Goal: Transaction & Acquisition: Purchase product/service

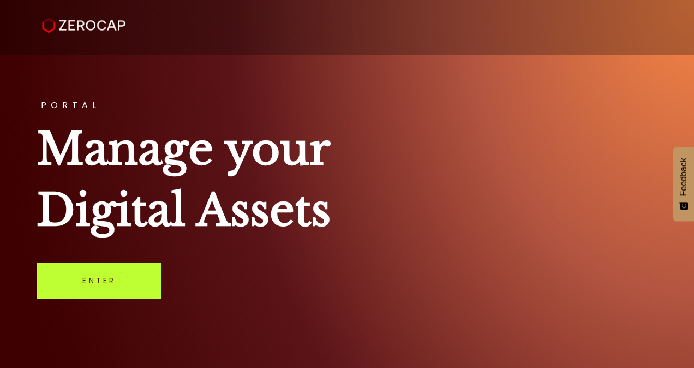
click at [124, 291] on link "Enter" at bounding box center [99, 280] width 125 height 36
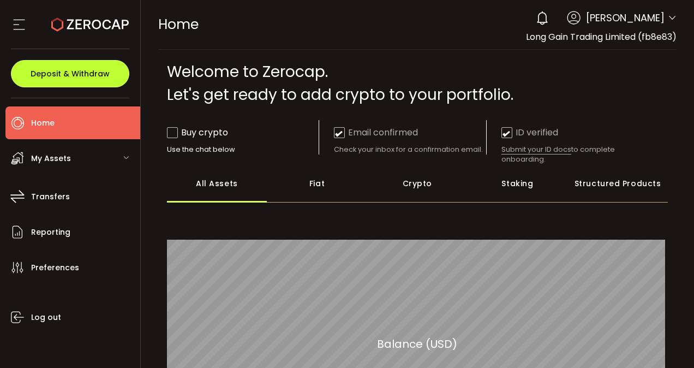
click at [95, 75] on span "Deposit & Withdraw" at bounding box center [70, 74] width 79 height 8
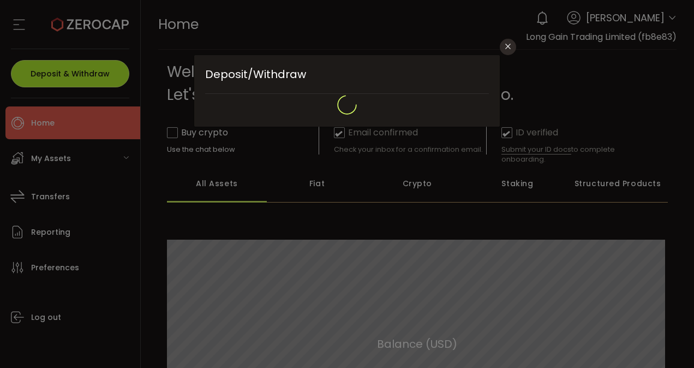
type input "**********"
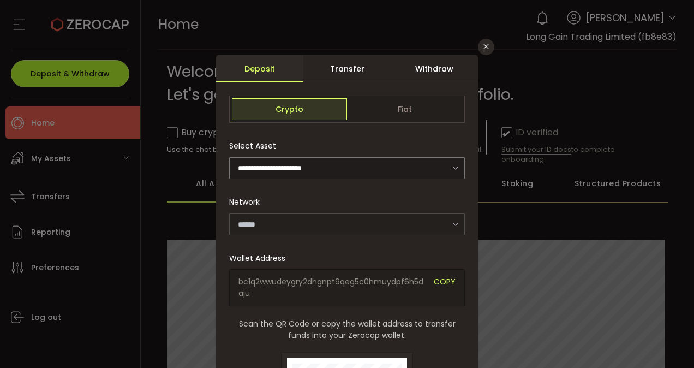
type input "*******"
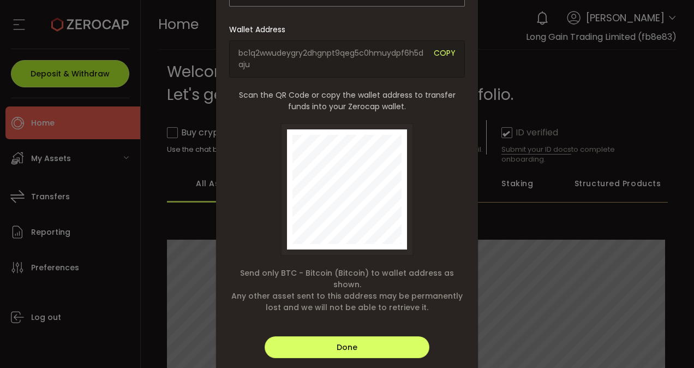
scroll to position [250, 0]
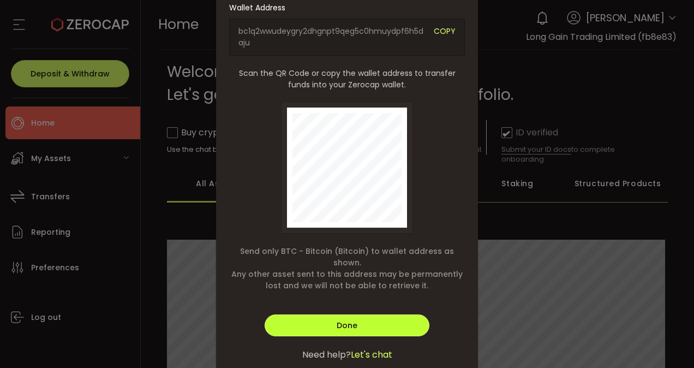
click at [314, 315] on button "Done" at bounding box center [346, 325] width 165 height 22
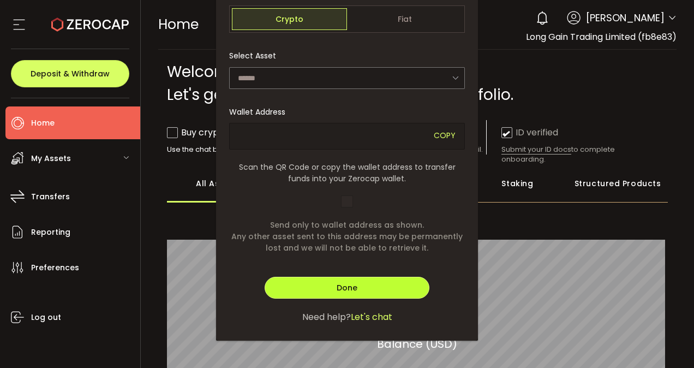
scroll to position [89, 0]
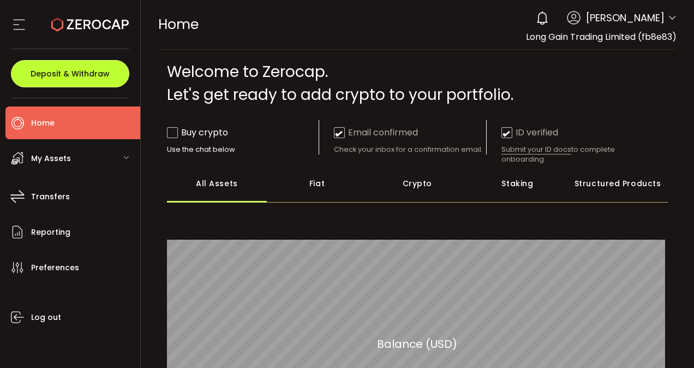
click at [110, 70] on button "Deposit & Withdraw" at bounding box center [70, 73] width 118 height 27
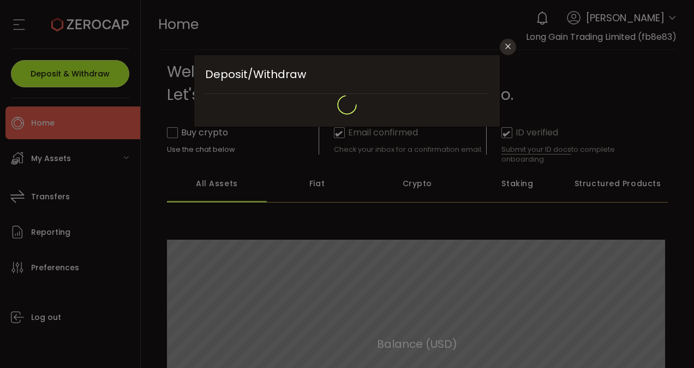
scroll to position [0, 0]
type input "**********"
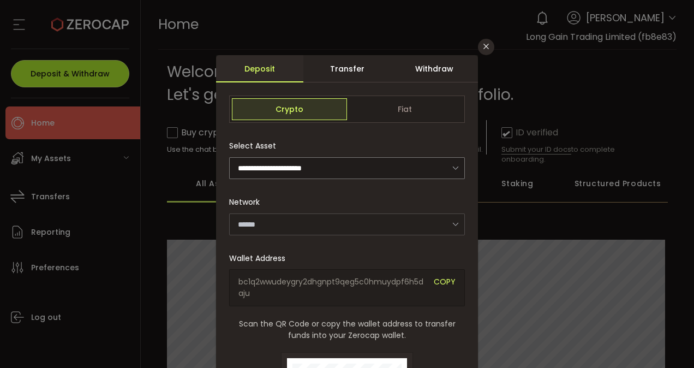
type input "*******"
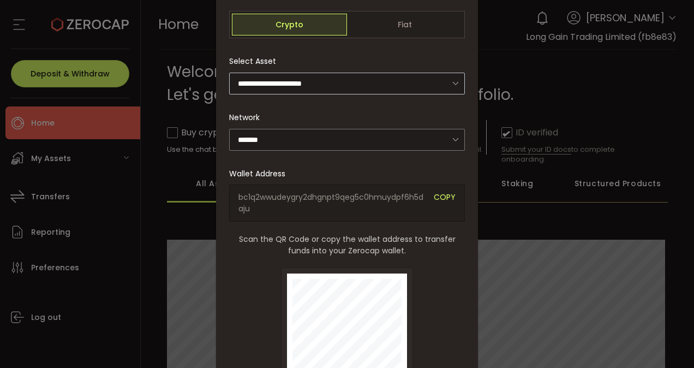
click at [448, 82] on icon "dialog" at bounding box center [455, 83] width 14 height 22
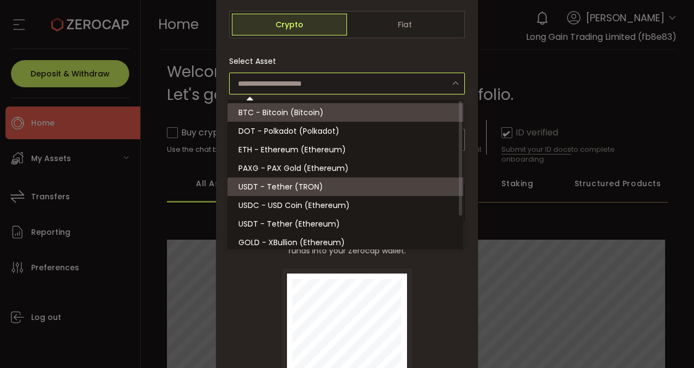
scroll to position [1, 0]
click at [352, 187] on li "USDT - Tether (TRON)" at bounding box center [346, 185] width 239 height 19
type input "**********"
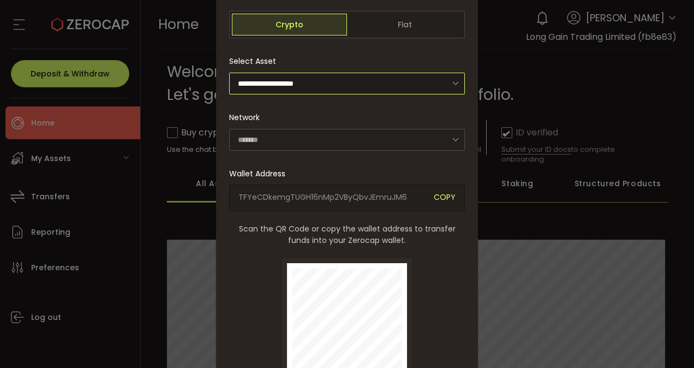
type input "****"
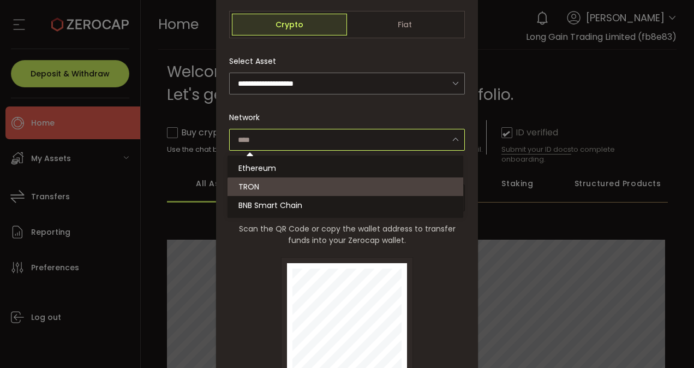
click at [383, 144] on input "dialog" at bounding box center [347, 140] width 236 height 22
type input "****"
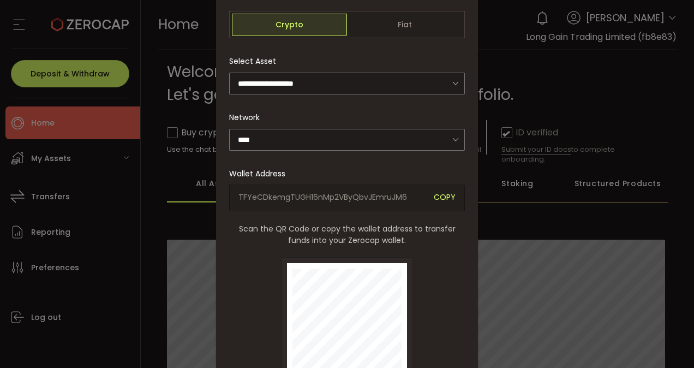
click at [256, 243] on span "Scan the QR Code or copy the wallet address to transfer funds into your Zerocap…" at bounding box center [347, 234] width 236 height 23
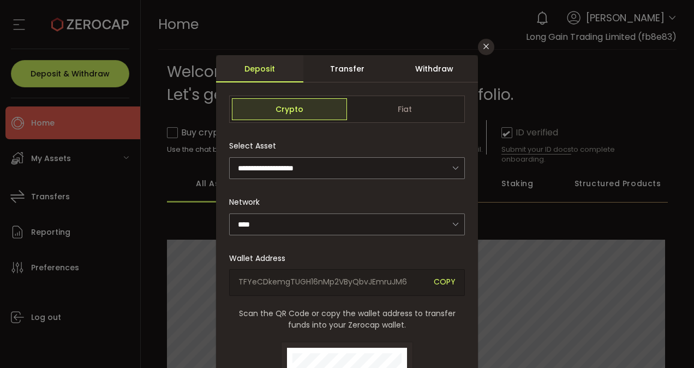
click at [427, 62] on div "Withdraw" at bounding box center [433, 68] width 87 height 27
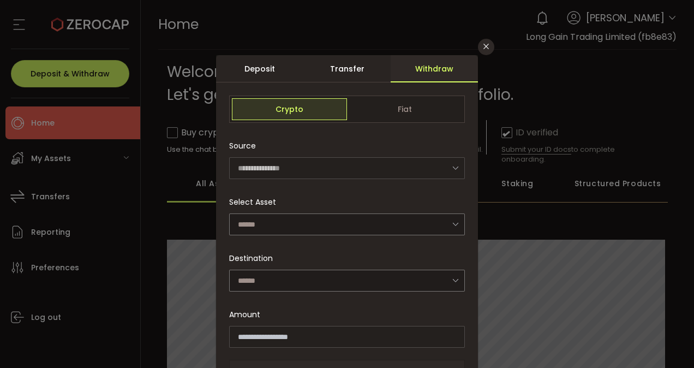
click at [255, 76] on div "Deposit" at bounding box center [259, 68] width 87 height 27
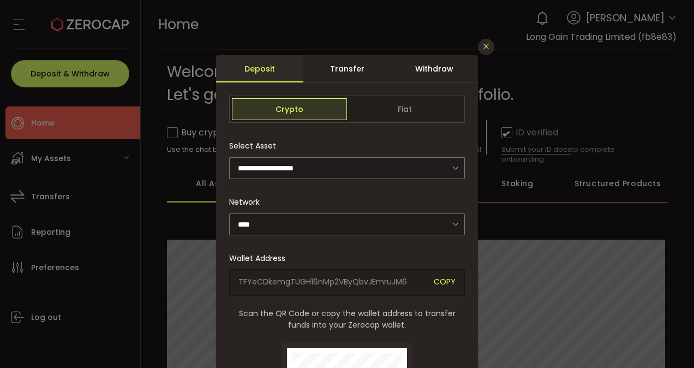
click at [486, 51] on icon "Close" at bounding box center [485, 46] width 9 height 9
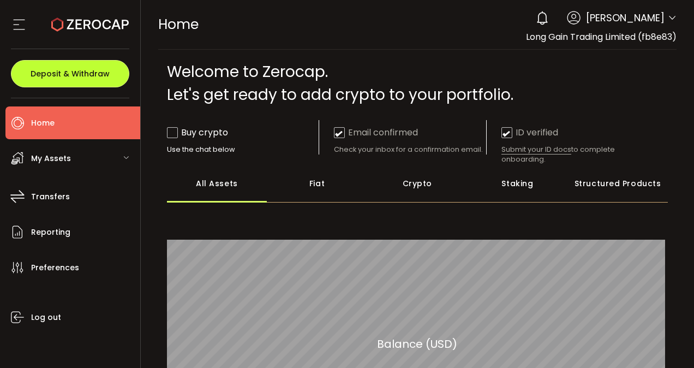
click at [77, 82] on button "Deposit & Withdraw" at bounding box center [70, 73] width 118 height 27
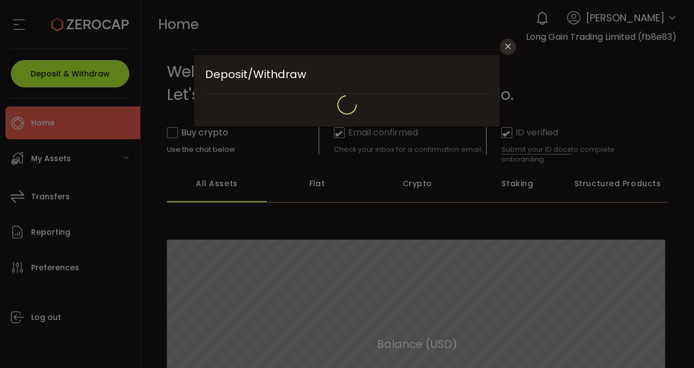
type input "**********"
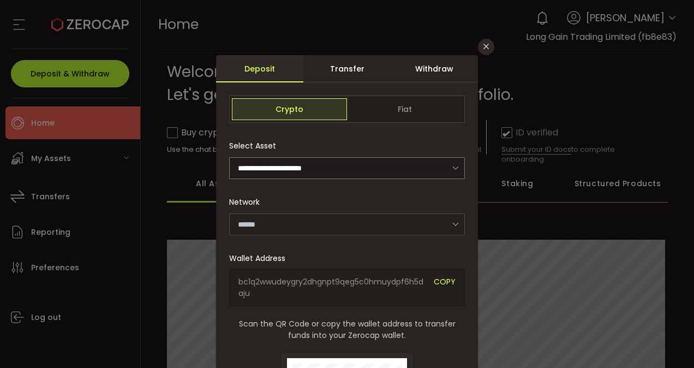
type input "*******"
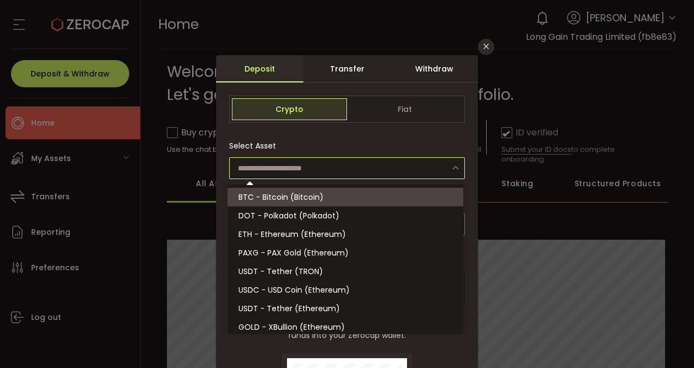
click at [372, 175] on input "dialog" at bounding box center [347, 168] width 236 height 22
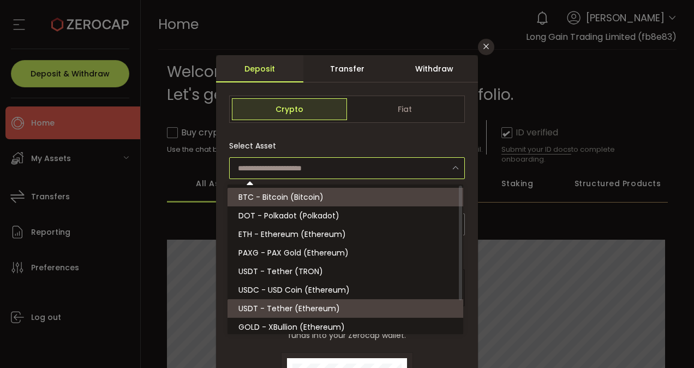
click at [279, 303] on span "USDT - Tether (Ethereum)" at bounding box center [288, 308] width 101 height 11
type input "**********"
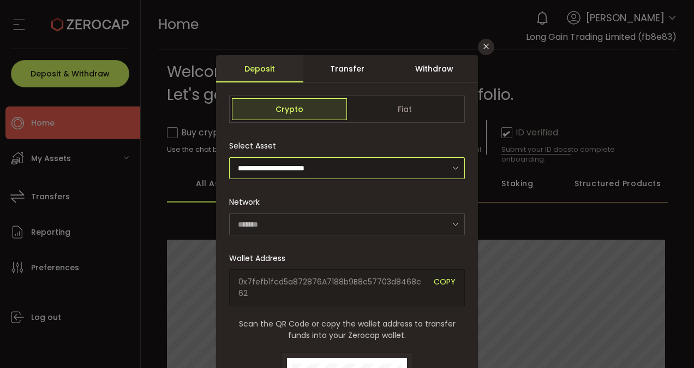
type input "********"
click at [388, 160] on input "**********" at bounding box center [347, 168] width 236 height 22
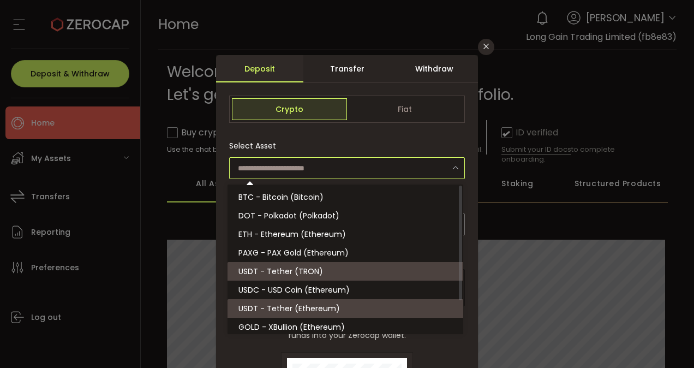
click at [314, 269] on span "USDT - Tether (TRON)" at bounding box center [280, 271] width 85 height 11
type input "**********"
type input "****"
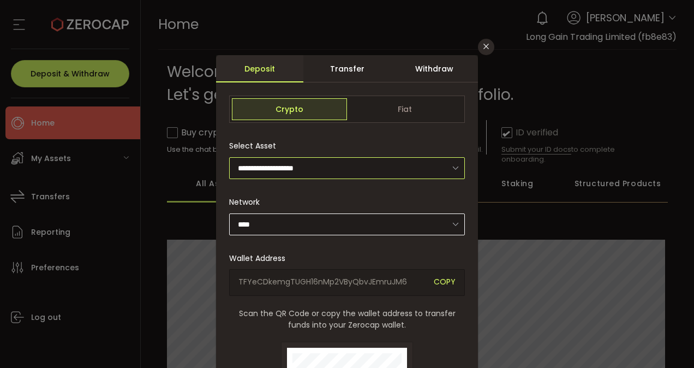
scroll to position [37, 0]
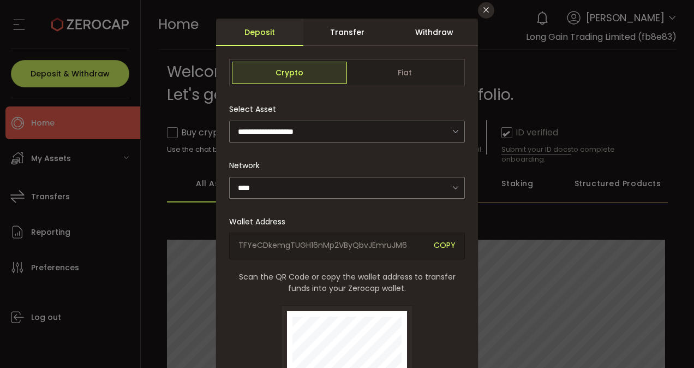
click at [439, 242] on span "COPY" at bounding box center [444, 245] width 22 height 13
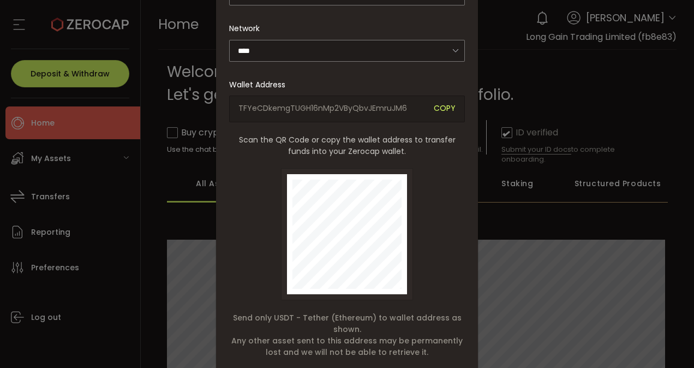
scroll to position [0, 0]
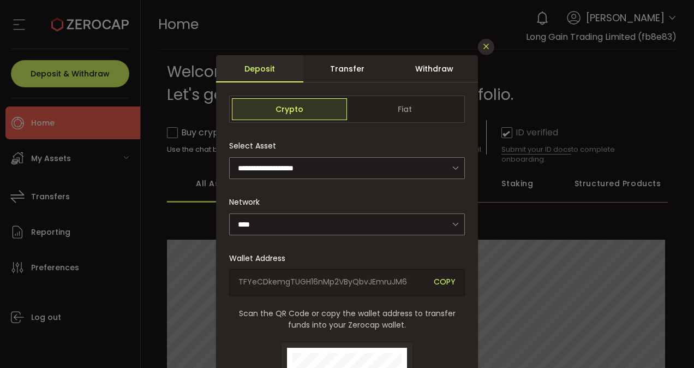
click at [485, 47] on icon "Close" at bounding box center [485, 46] width 9 height 9
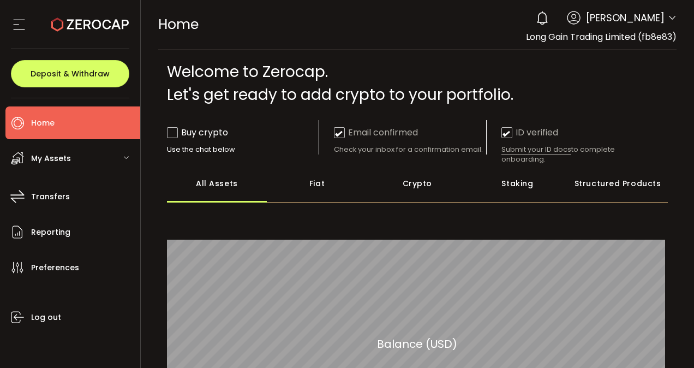
click at [75, 155] on div "My Assets" at bounding box center [72, 158] width 135 height 33
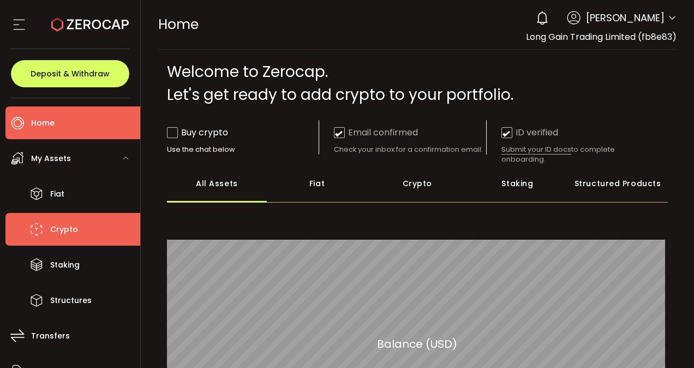
click at [70, 230] on span "Crypto" at bounding box center [64, 229] width 28 height 16
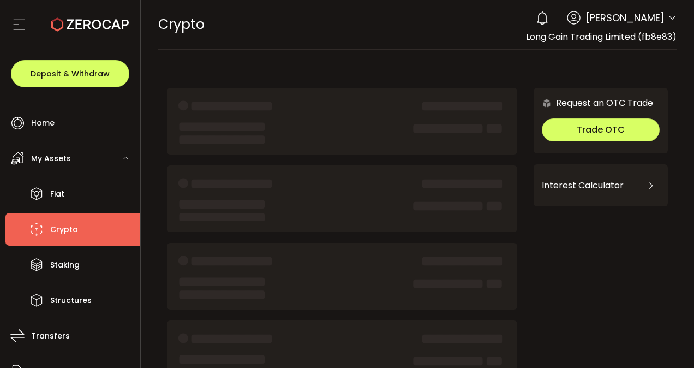
click at [97, 230] on li "Crypto" at bounding box center [72, 229] width 135 height 33
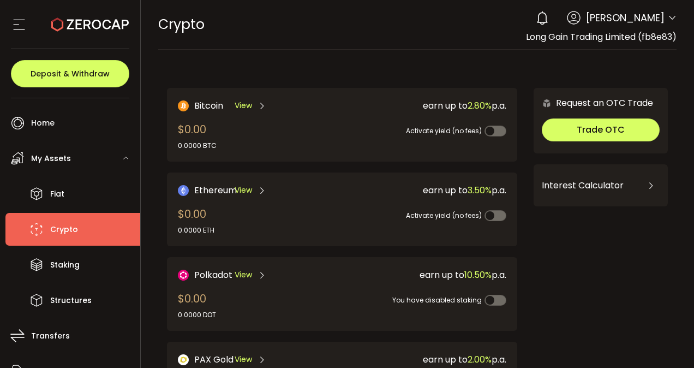
scroll to position [276, 0]
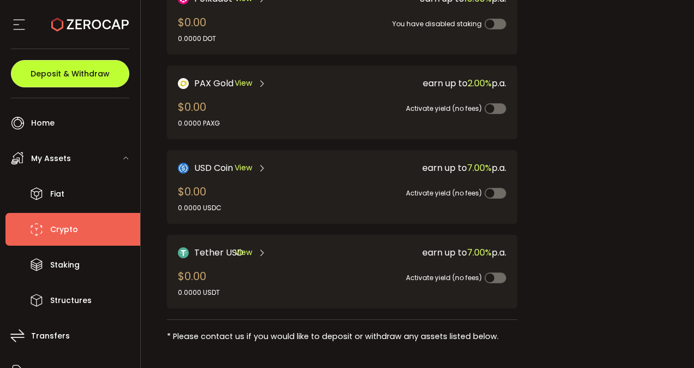
click at [75, 77] on span "Deposit & Withdraw" at bounding box center [70, 74] width 79 height 8
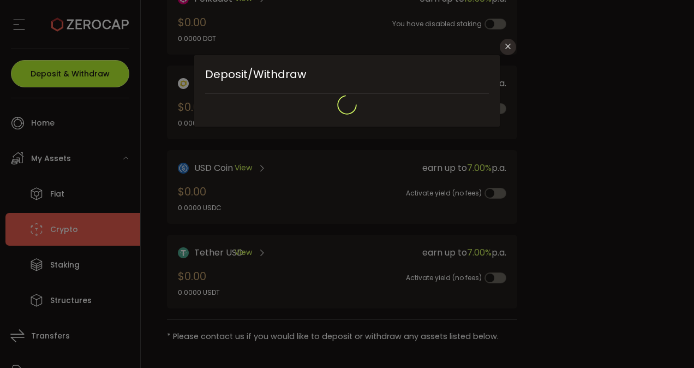
type input "**********"
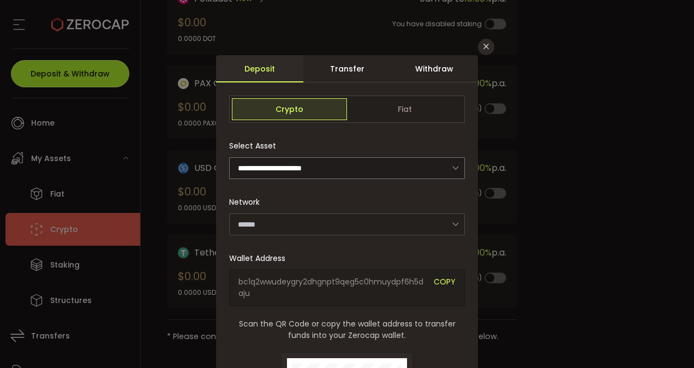
type input "*******"
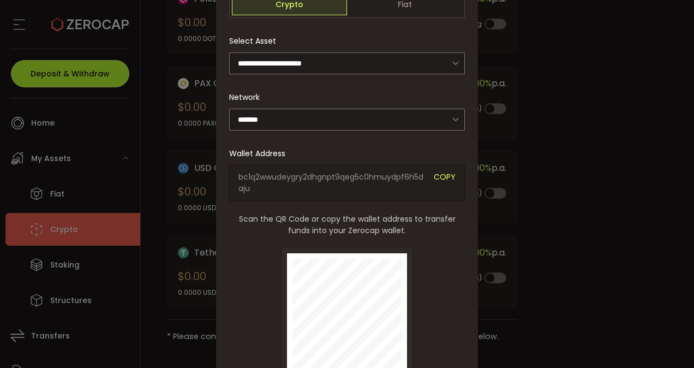
scroll to position [0, 0]
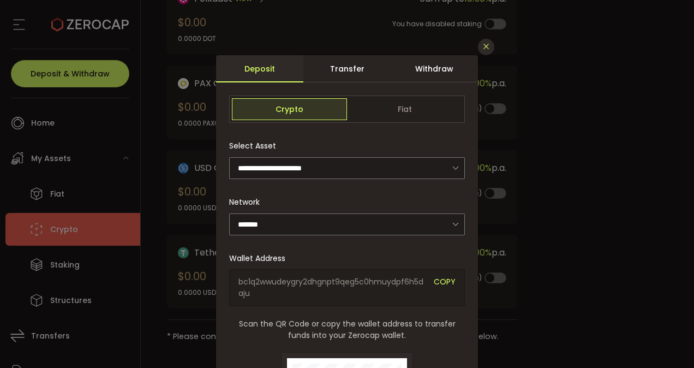
click at [487, 45] on icon "Close" at bounding box center [485, 46] width 9 height 9
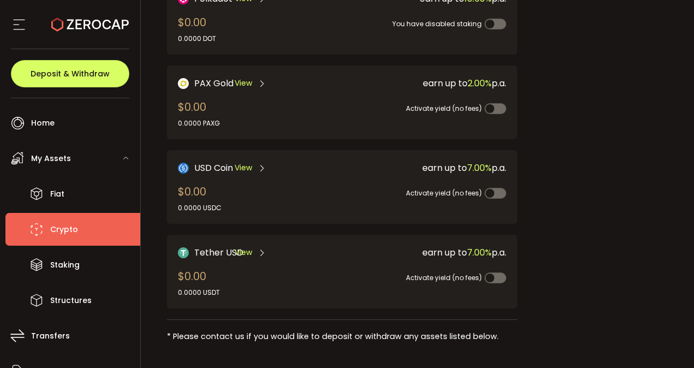
click at [67, 231] on span "Crypto" at bounding box center [64, 229] width 28 height 16
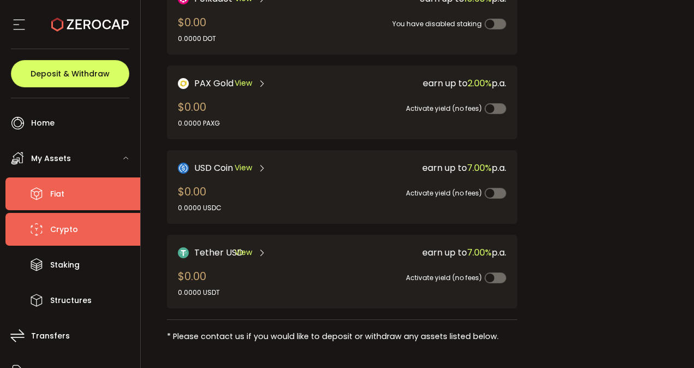
click at [95, 193] on li "Fiat" at bounding box center [72, 193] width 135 height 33
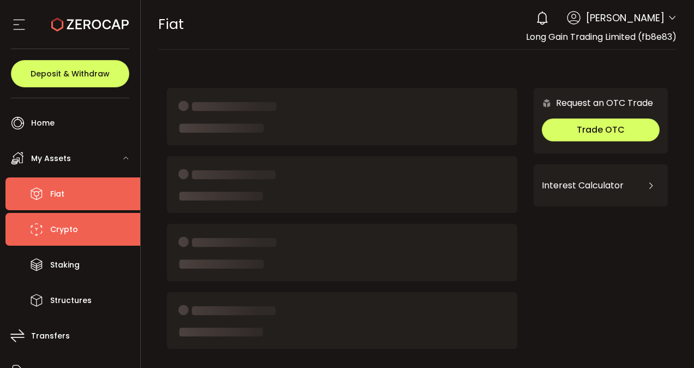
click at [67, 235] on span "Crypto" at bounding box center [64, 229] width 28 height 16
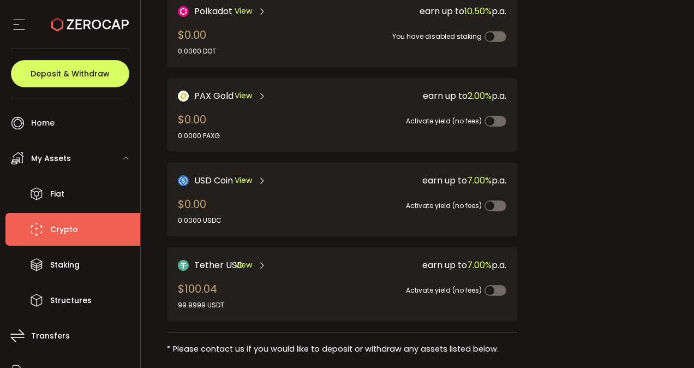
scroll to position [276, 0]
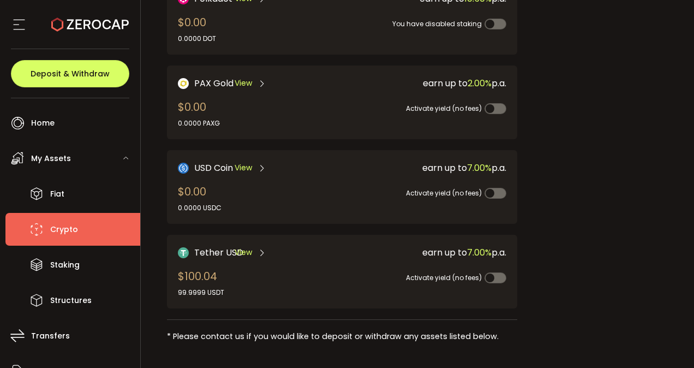
click at [248, 250] on span "View" at bounding box center [242, 251] width 17 height 11
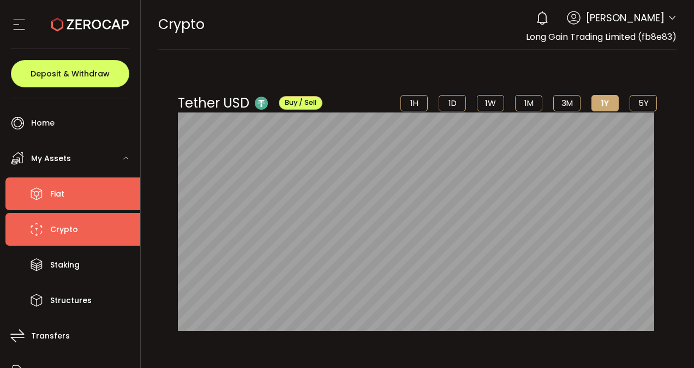
click at [63, 197] on span "Fiat" at bounding box center [57, 194] width 14 height 16
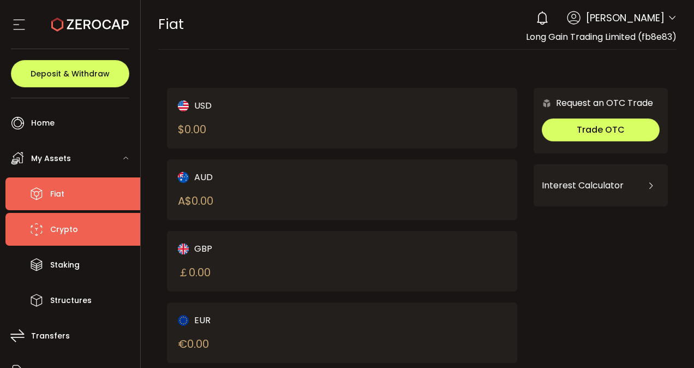
click at [46, 225] on li "Crypto" at bounding box center [72, 229] width 135 height 33
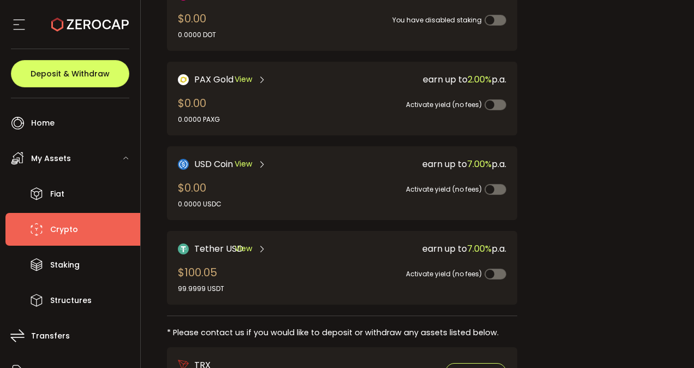
scroll to position [280, 0]
click at [492, 268] on span at bounding box center [495, 273] width 22 height 11
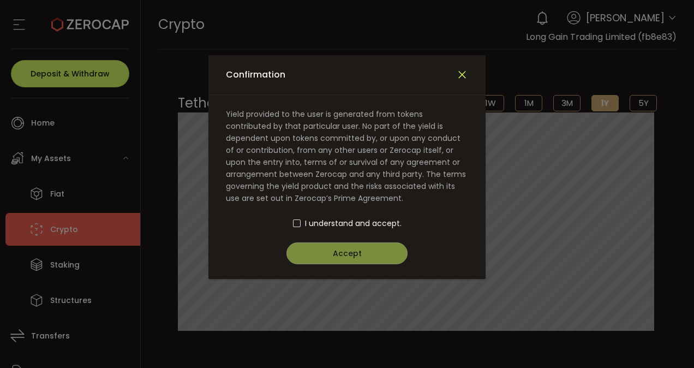
click at [457, 74] on icon "Close" at bounding box center [462, 75] width 12 height 12
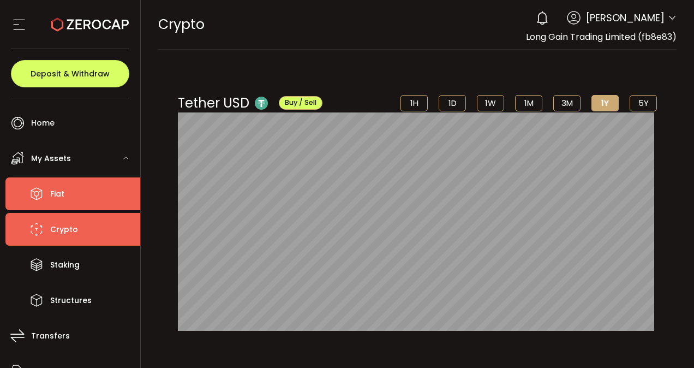
click at [70, 192] on li "Fiat" at bounding box center [72, 193] width 135 height 33
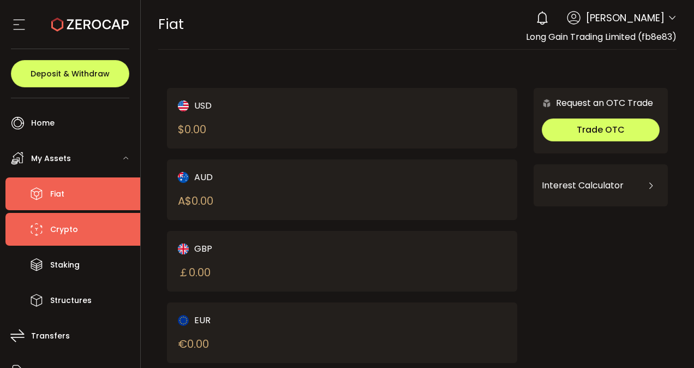
click at [54, 228] on span "Crypto" at bounding box center [64, 229] width 28 height 16
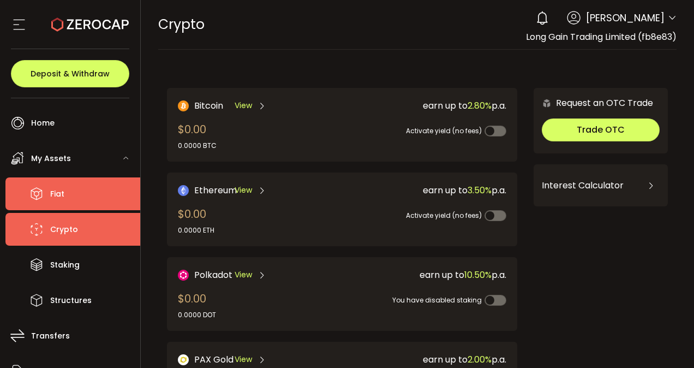
click at [99, 182] on li "Fiat" at bounding box center [72, 193] width 135 height 33
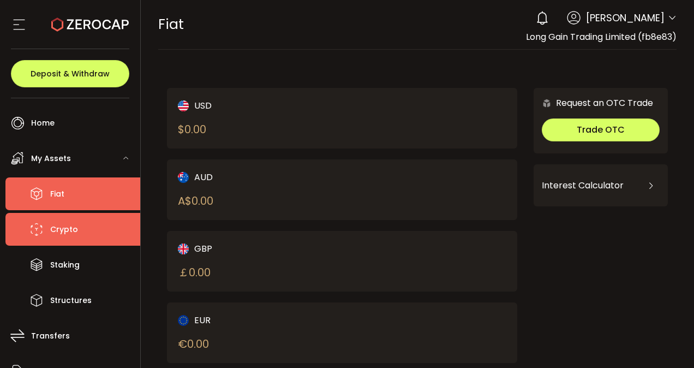
click at [96, 228] on li "Crypto" at bounding box center [72, 229] width 135 height 33
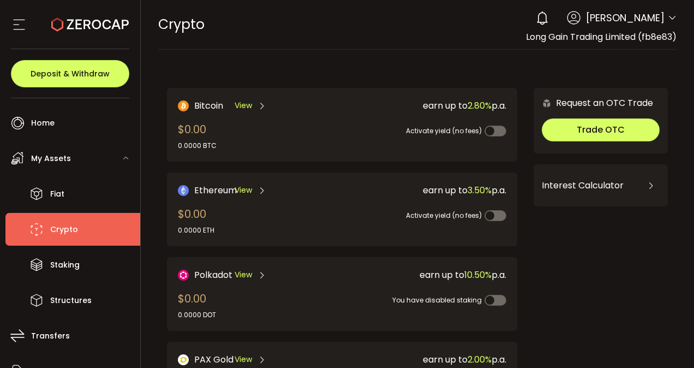
scroll to position [360, 0]
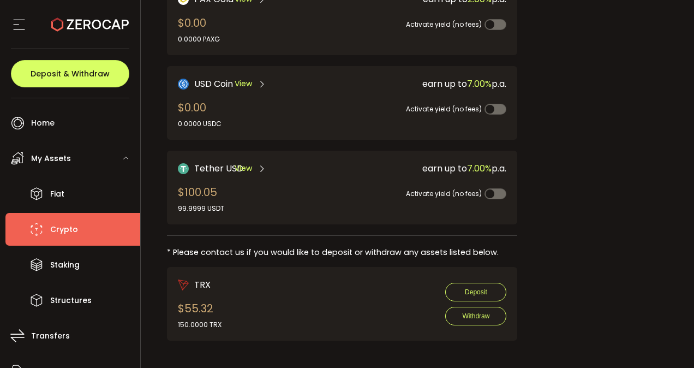
click at [299, 161] on div "Tether USD View" at bounding box center [252, 168] width 148 height 14
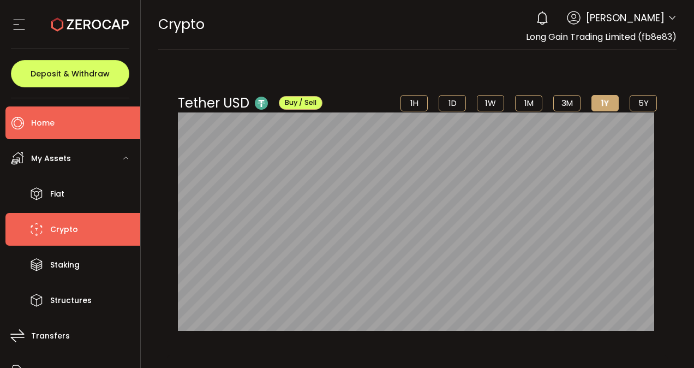
click at [73, 135] on li "Home" at bounding box center [72, 122] width 135 height 33
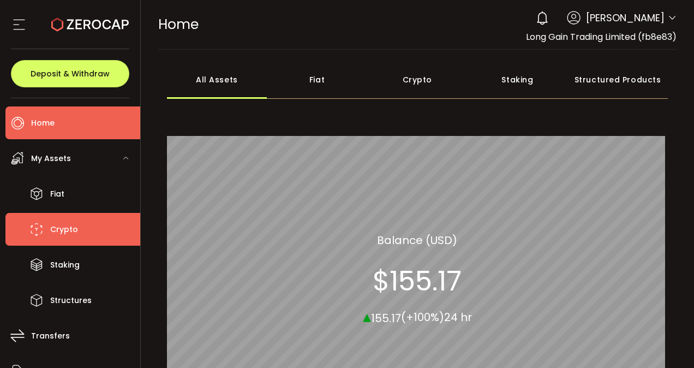
click at [89, 231] on li "Crypto" at bounding box center [72, 229] width 135 height 33
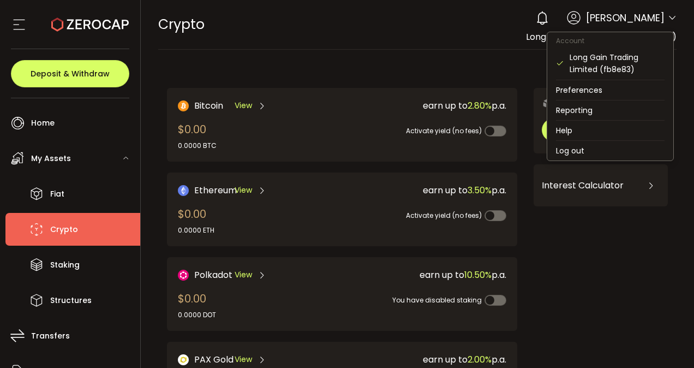
click at [671, 17] on icon at bounding box center [671, 18] width 9 height 9
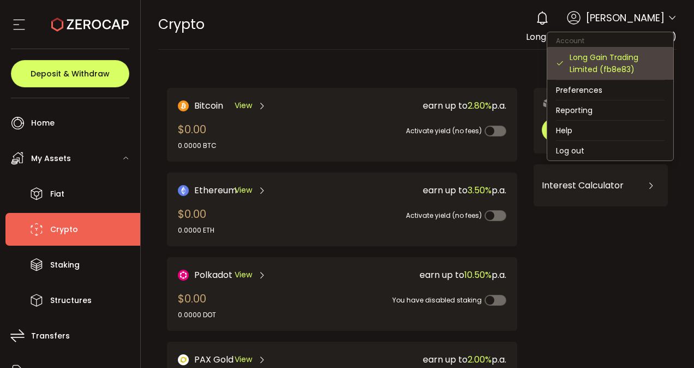
click at [608, 70] on div "Long Gain Trading Limited (fb8e83)" at bounding box center [616, 63] width 95 height 24
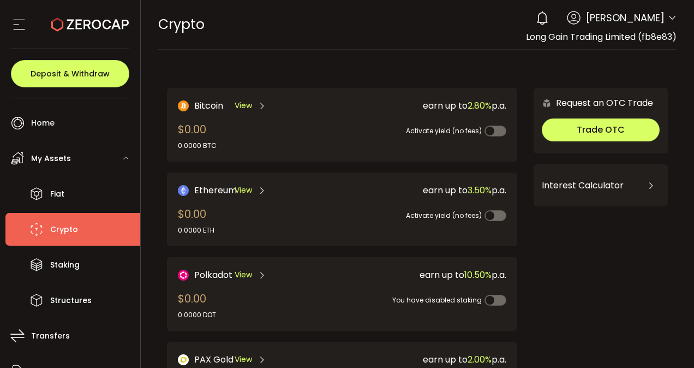
click at [414, 47] on div "CRYPTO Buy Power $0.00 USD Crypto Crypto Your verification is pending 0 MIN XU …" at bounding box center [417, 24] width 519 height 49
click at [612, 41] on span "Long Gain Trading Limited (fb8e83)" at bounding box center [601, 37] width 150 height 13
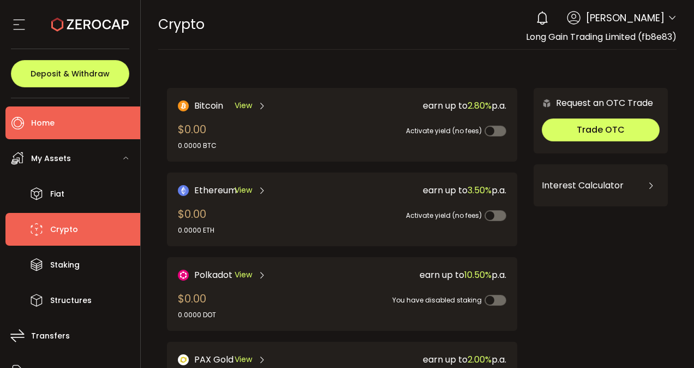
click at [89, 128] on li "Home" at bounding box center [72, 122] width 135 height 33
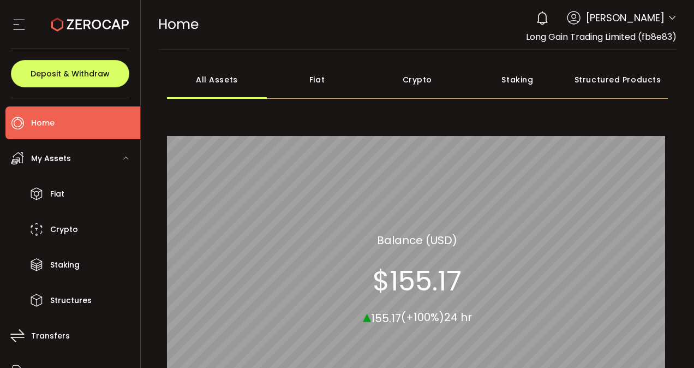
click at [17, 18] on icon at bounding box center [19, 24] width 16 height 16
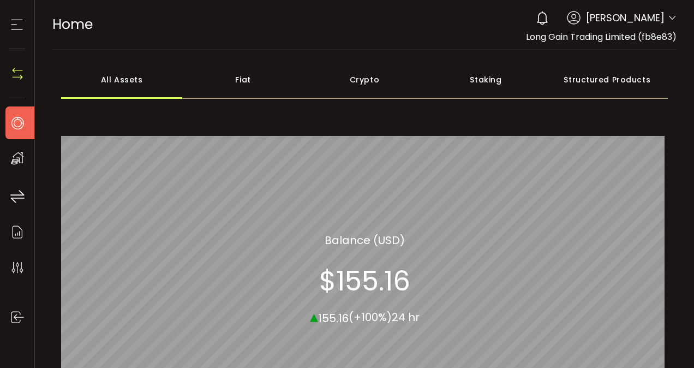
click at [17, 18] on icon at bounding box center [17, 24] width 16 height 16
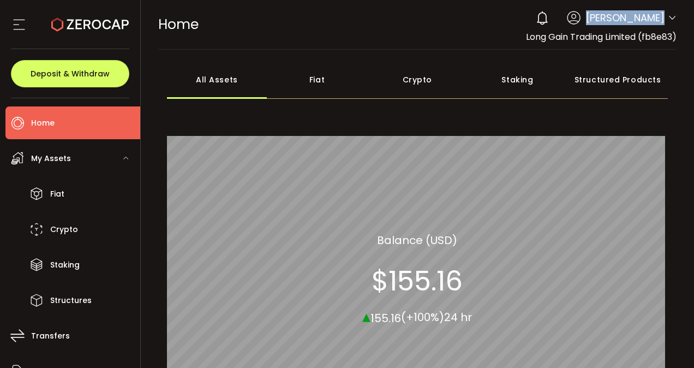
drag, startPoint x: 663, startPoint y: 19, endPoint x: 613, endPoint y: 16, distance: 49.2
click at [613, 16] on div "0 [PERSON_NAME] Account Long Gain Trading Limited (fb8e83) Preferences Reportin…" at bounding box center [603, 18] width 146 height 24
click at [580, 16] on use at bounding box center [573, 17] width 13 height 13
click at [580, 19] on icon at bounding box center [574, 18] width 14 height 14
click at [651, 20] on span "[PERSON_NAME]" at bounding box center [625, 17] width 79 height 15
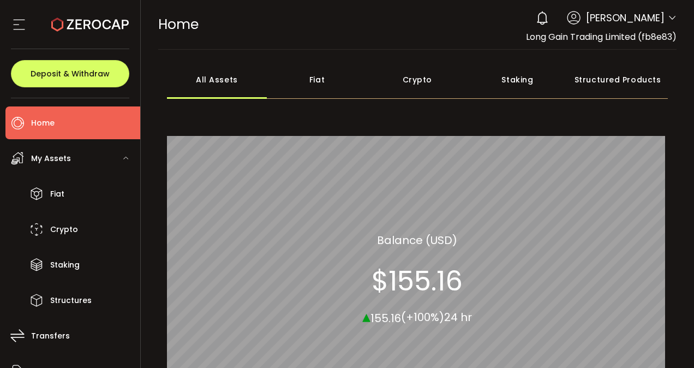
click at [668, 16] on icon at bounding box center [671, 18] width 9 height 9
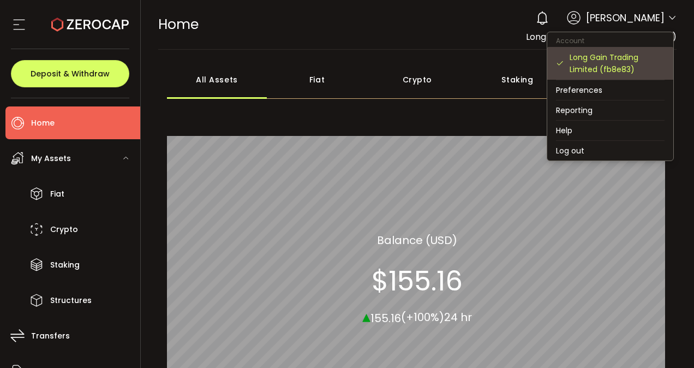
click at [629, 71] on div "Long Gain Trading Limited (fb8e83)" at bounding box center [616, 63] width 95 height 24
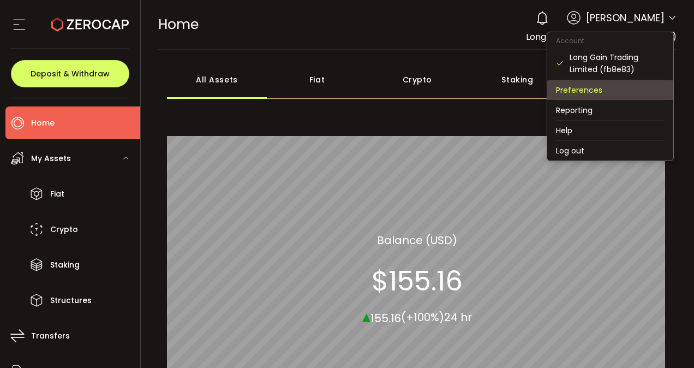
click at [606, 98] on li "Preferences" at bounding box center [610, 90] width 126 height 20
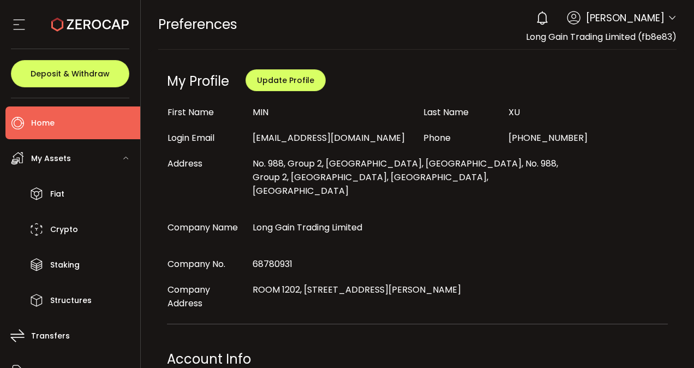
click at [79, 132] on li "Home" at bounding box center [72, 122] width 135 height 33
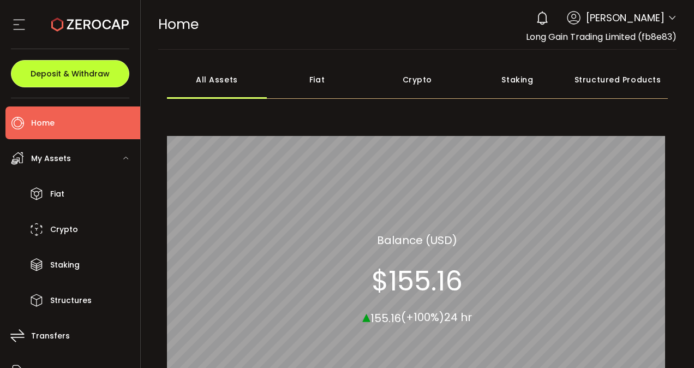
click at [74, 70] on span "Deposit & Withdraw" at bounding box center [70, 74] width 79 height 8
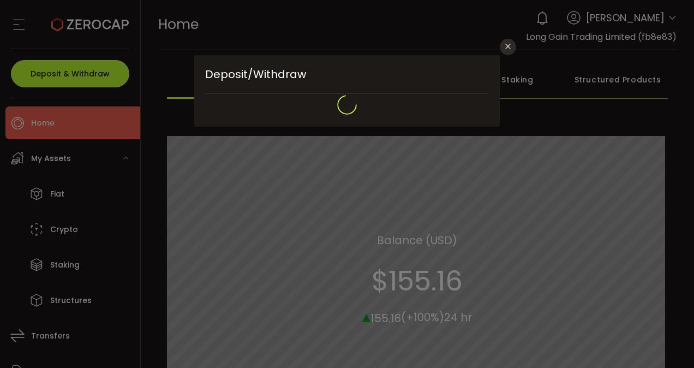
type input "**********"
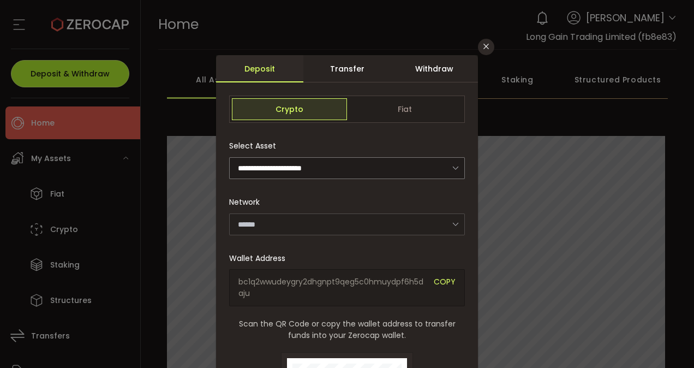
type input "*******"
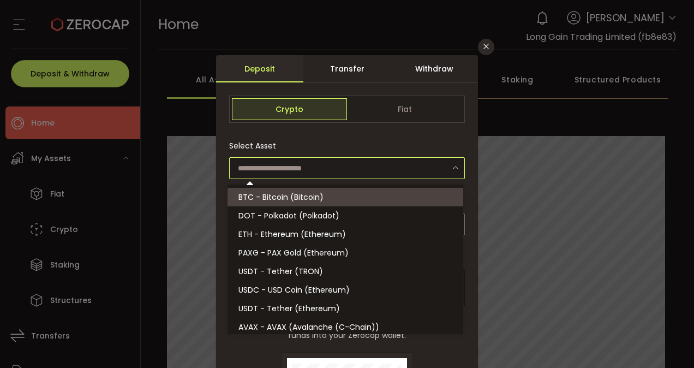
click at [323, 174] on input "dialog" at bounding box center [347, 168] width 236 height 22
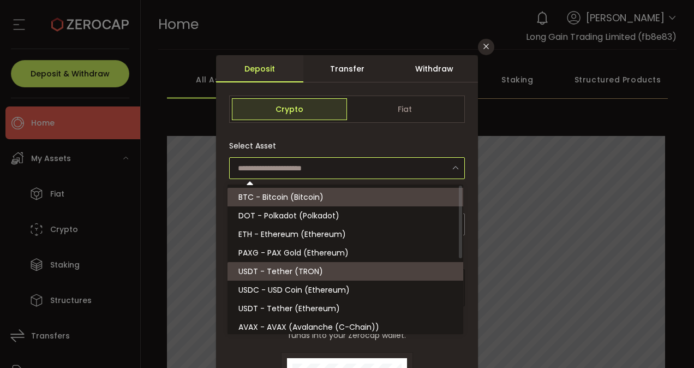
click at [281, 275] on span "USDT - Tether (TRON)" at bounding box center [280, 271] width 85 height 11
type input "**********"
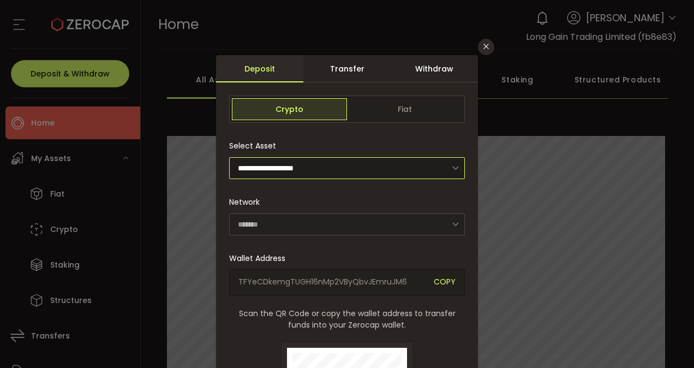
type input "****"
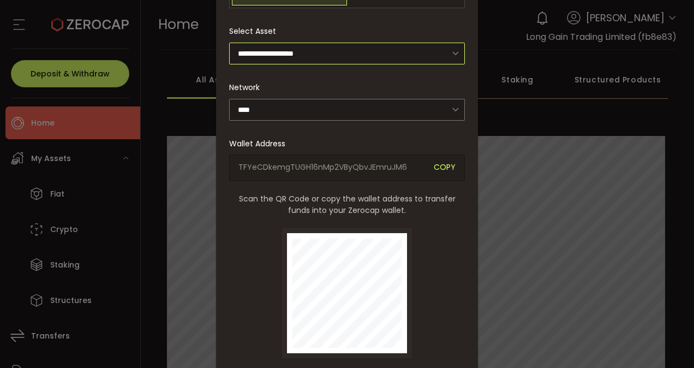
scroll to position [14, 0]
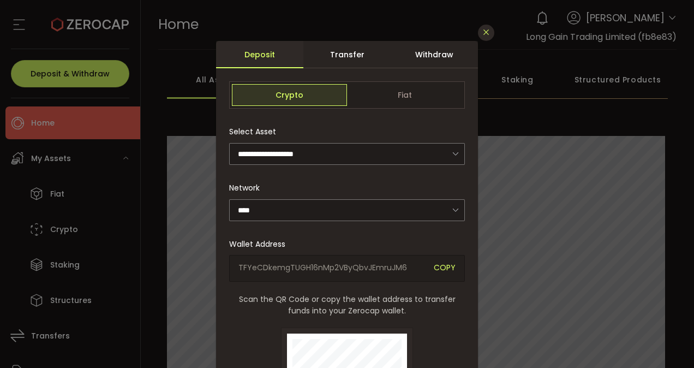
click at [491, 31] on button "Close" at bounding box center [486, 33] width 16 height 16
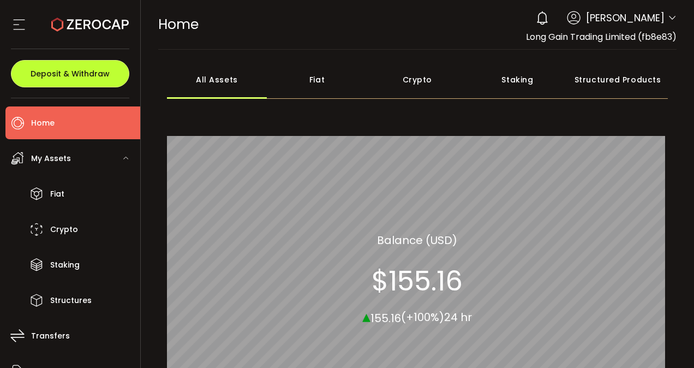
click at [85, 74] on span "Deposit & Withdraw" at bounding box center [70, 74] width 79 height 8
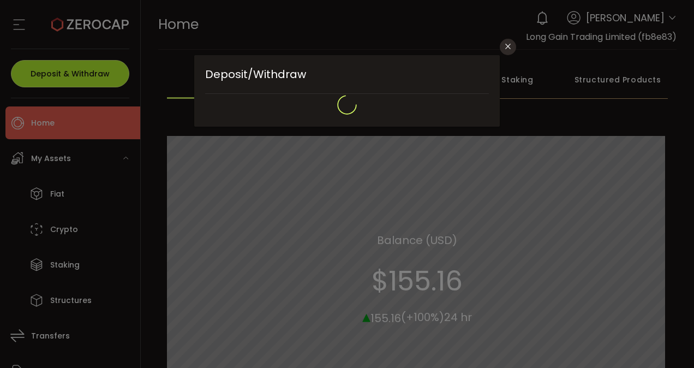
scroll to position [0, 0]
type input "**********"
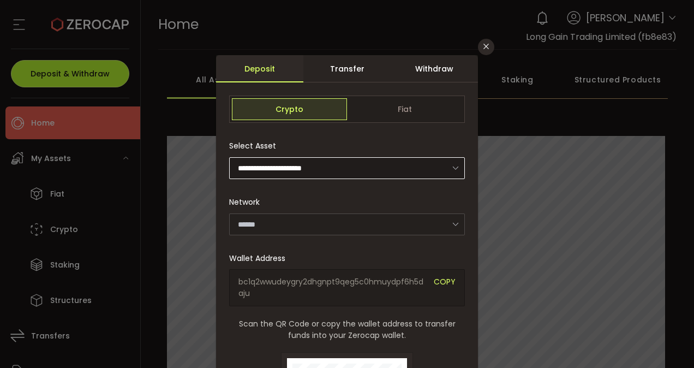
type input "*******"
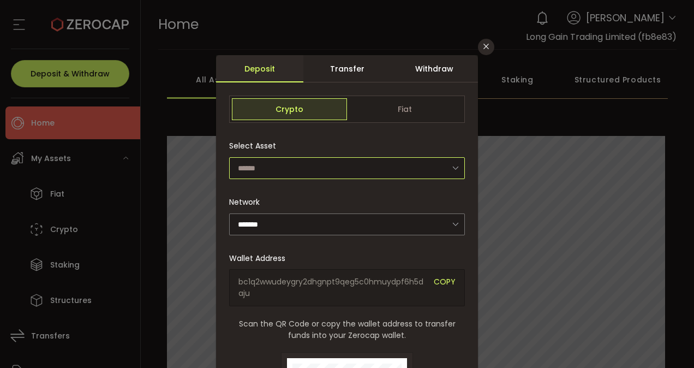
click at [334, 171] on input "dialog" at bounding box center [347, 168] width 236 height 22
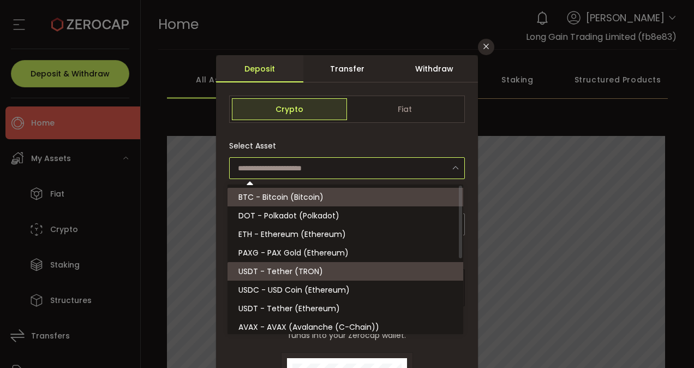
click at [293, 262] on li "USDT - Tether (TRON)" at bounding box center [346, 271] width 239 height 19
type input "**********"
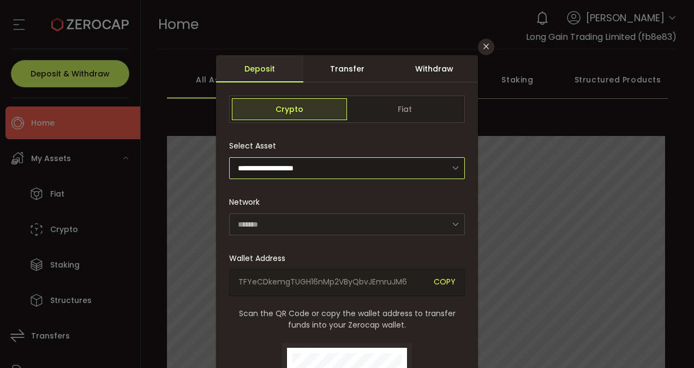
type input "****"
click at [487, 47] on icon "Close" at bounding box center [485, 46] width 9 height 9
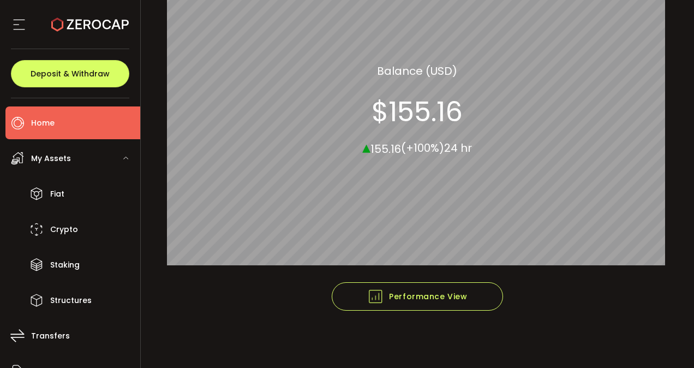
scroll to position [169, 0]
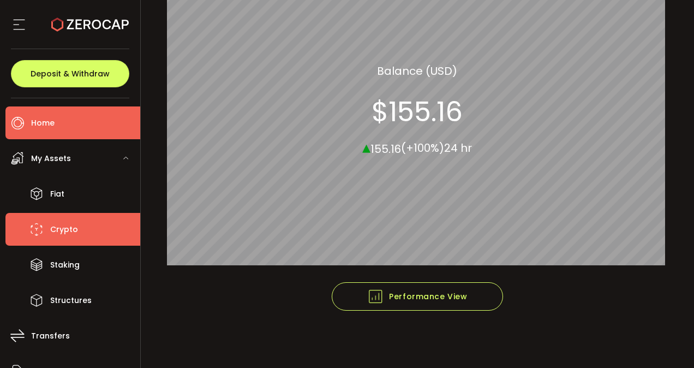
click at [47, 222] on li "Crypto" at bounding box center [72, 229] width 135 height 33
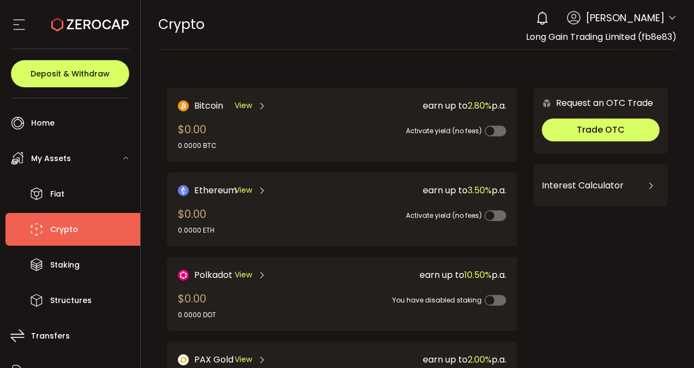
scroll to position [273, 0]
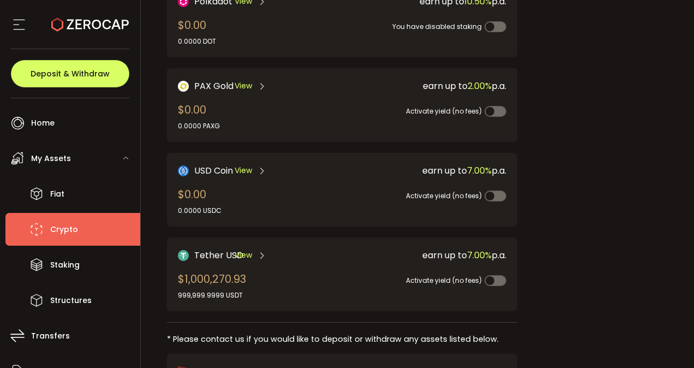
click at [250, 251] on span "View" at bounding box center [242, 254] width 17 height 11
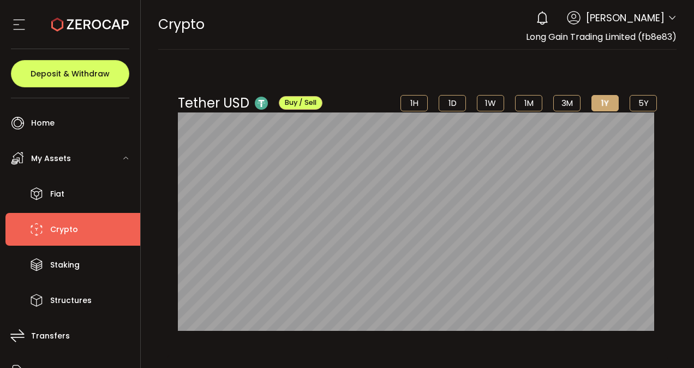
click at [56, 222] on span "Crypto" at bounding box center [64, 229] width 28 height 16
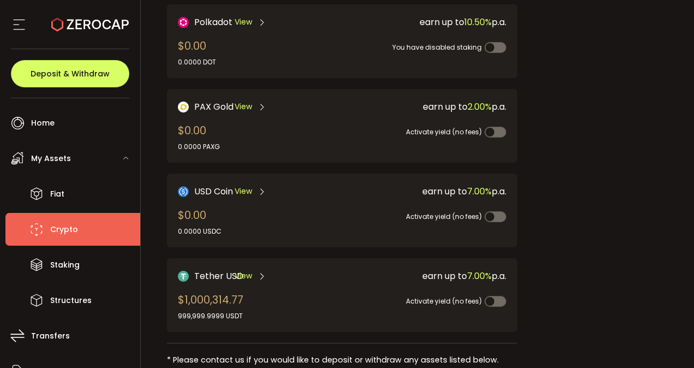
scroll to position [360, 0]
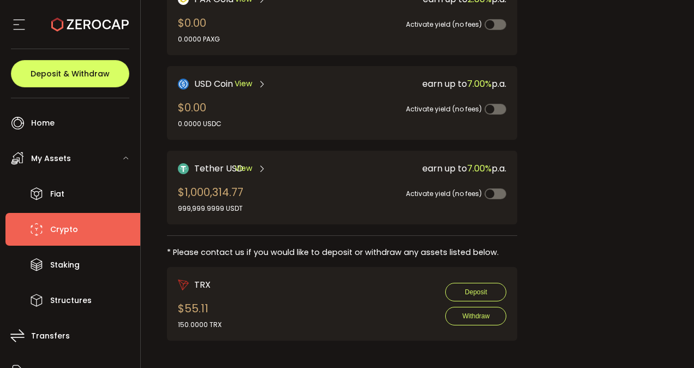
click at [273, 251] on div "* Please contact us if you would like to deposit or withdraw any assets listed …" at bounding box center [342, 251] width 351 height 11
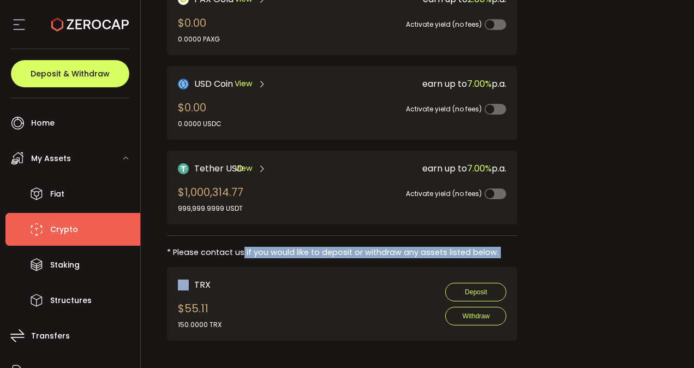
click at [273, 251] on div "* Please contact us if you would like to deposit or withdraw any assets listed …" at bounding box center [342, 251] width 351 height 11
drag, startPoint x: 273, startPoint y: 251, endPoint x: 243, endPoint y: 246, distance: 30.4
click at [243, 246] on div "* Please contact us if you would like to deposit or withdraw any assets listed …" at bounding box center [342, 251] width 351 height 11
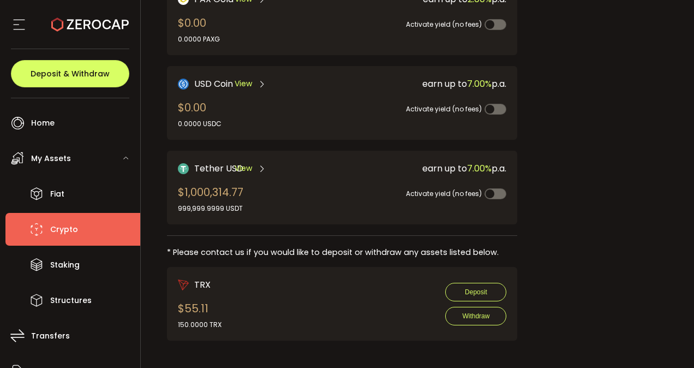
click at [243, 246] on div "* Please contact us if you would like to deposit or withdraw any assets listed …" at bounding box center [342, 251] width 351 height 11
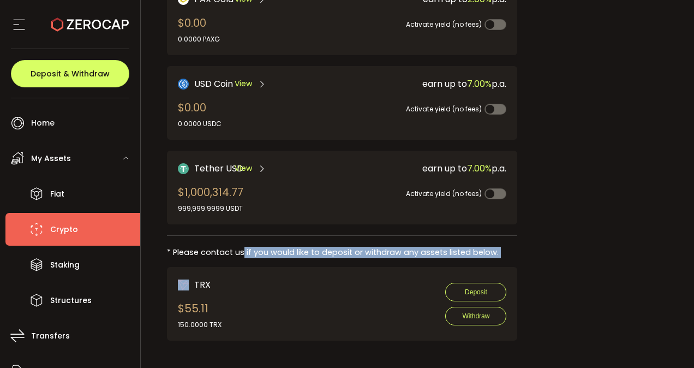
click at [243, 246] on div "* Please contact us if you would like to deposit or withdraw any assets listed …" at bounding box center [342, 251] width 351 height 11
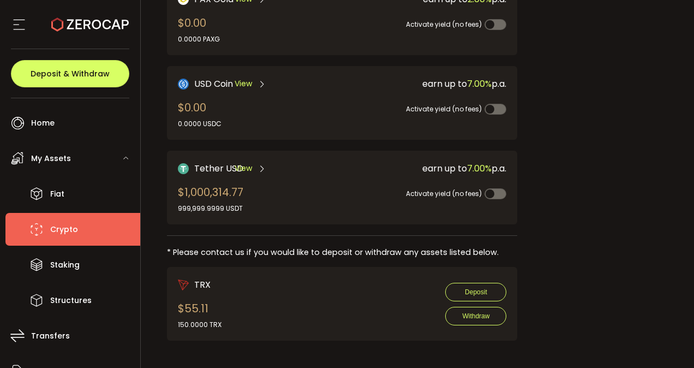
click at [243, 246] on div "* Please contact us if you would like to deposit or withdraw any assets listed …" at bounding box center [342, 251] width 351 height 11
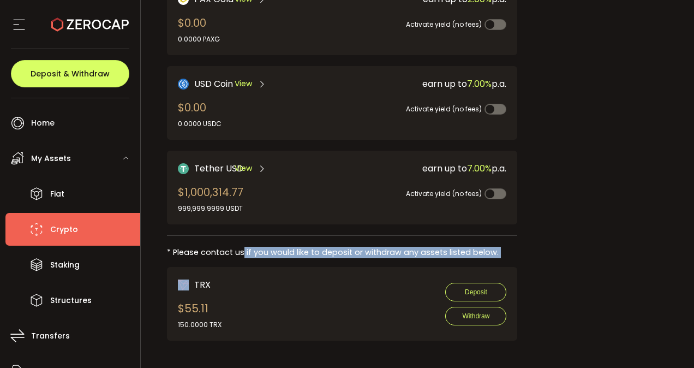
click at [243, 246] on div "* Please contact us if you would like to deposit or withdraw any assets listed …" at bounding box center [342, 251] width 351 height 11
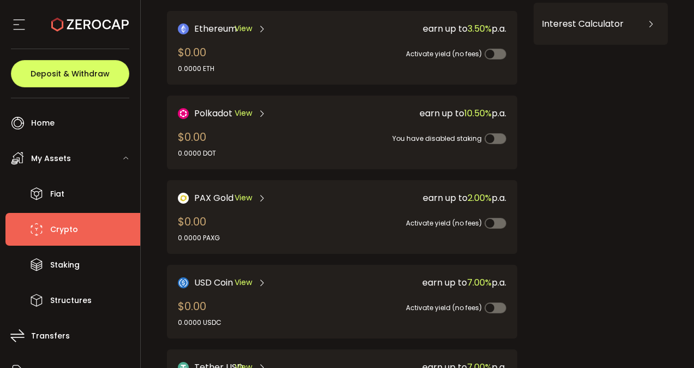
scroll to position [332, 0]
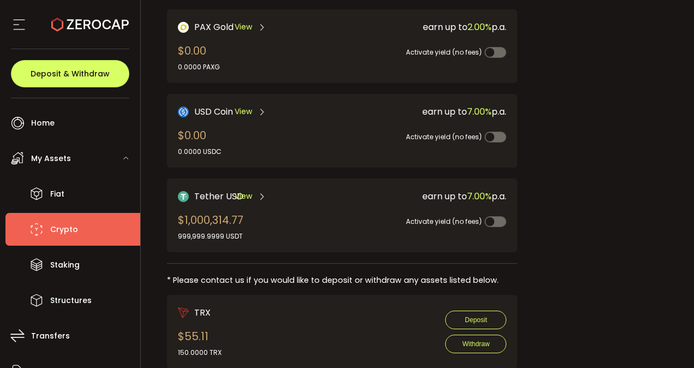
click at [275, 228] on div "Tether USD View $1,000,314.77 999,999.9999 USDT" at bounding box center [252, 215] width 148 height 52
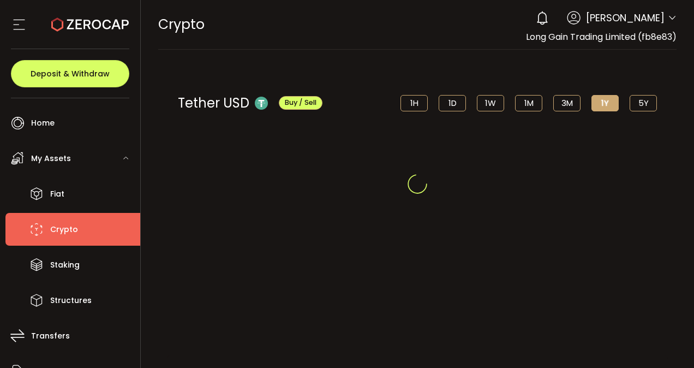
click at [275, 228] on div at bounding box center [417, 184] width 553 height 368
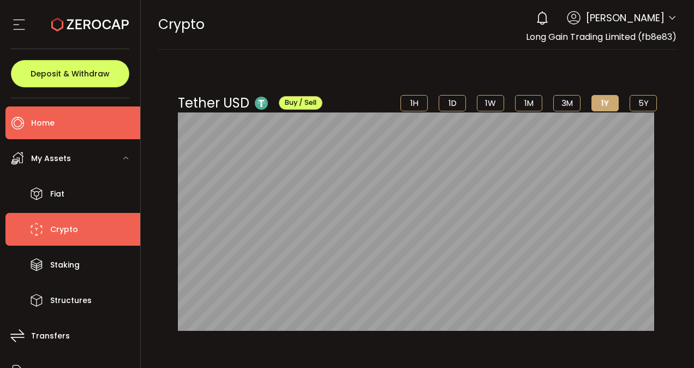
click at [92, 123] on li "Home" at bounding box center [72, 122] width 135 height 33
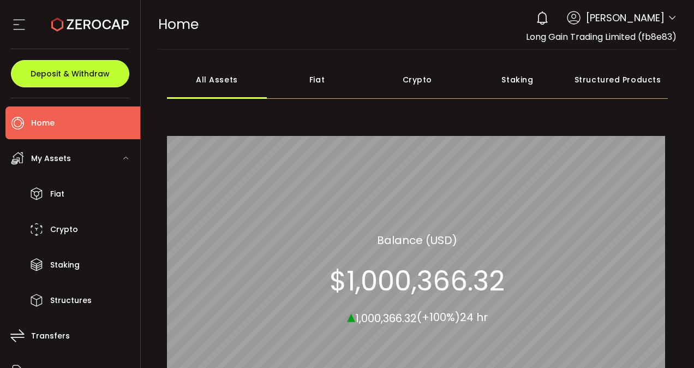
click at [78, 79] on button "Deposit & Withdraw" at bounding box center [70, 73] width 118 height 27
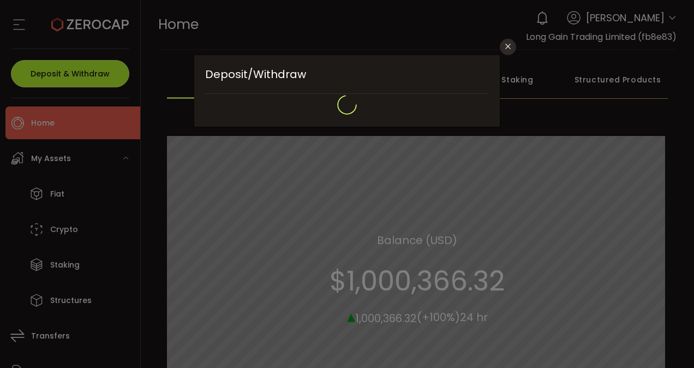
type input "**********"
type input "*******"
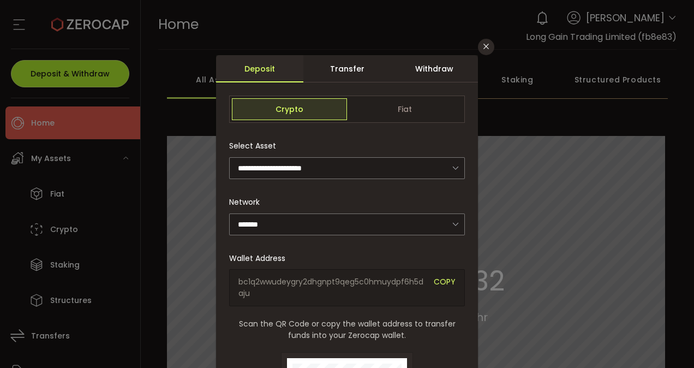
click at [78, 79] on div "**********" at bounding box center [347, 184] width 694 height 368
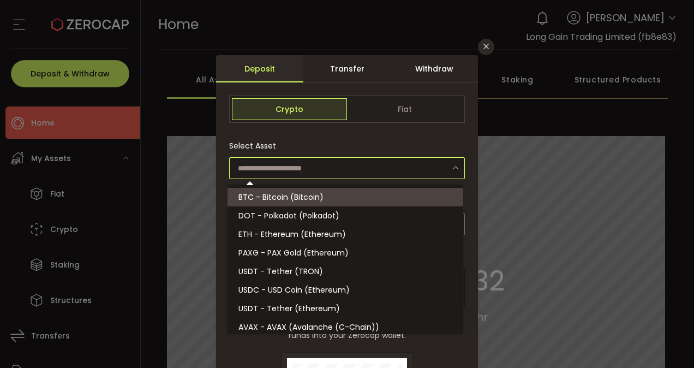
click at [299, 158] on input "dialog" at bounding box center [347, 168] width 236 height 22
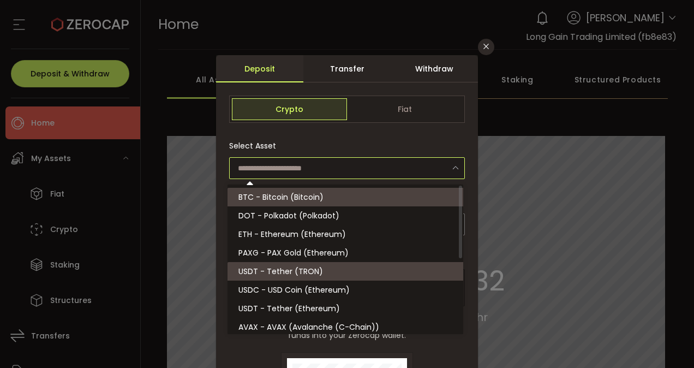
click at [268, 267] on span "USDT - Tether (TRON)" at bounding box center [280, 271] width 85 height 11
type input "**********"
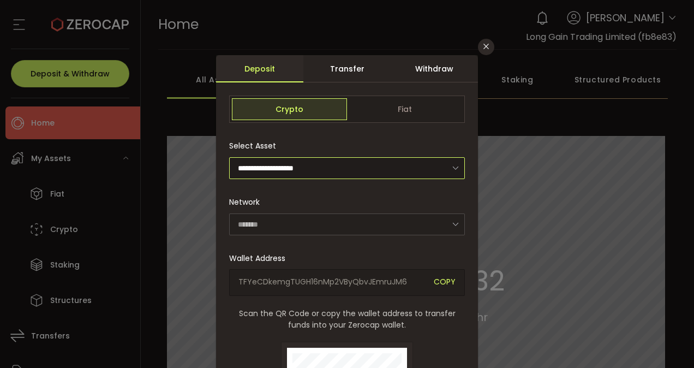
type input "****"
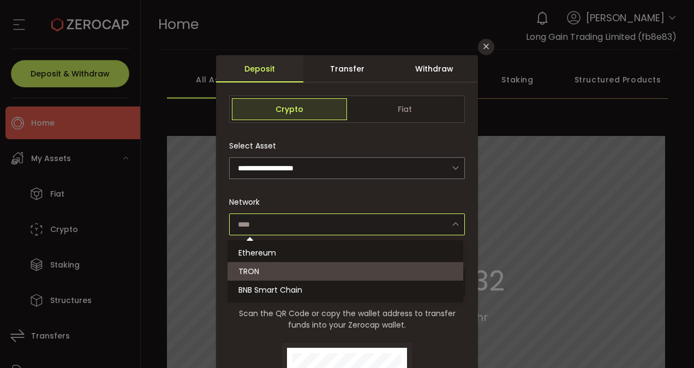
click at [344, 214] on input "dialog" at bounding box center [347, 224] width 236 height 22
type input "****"
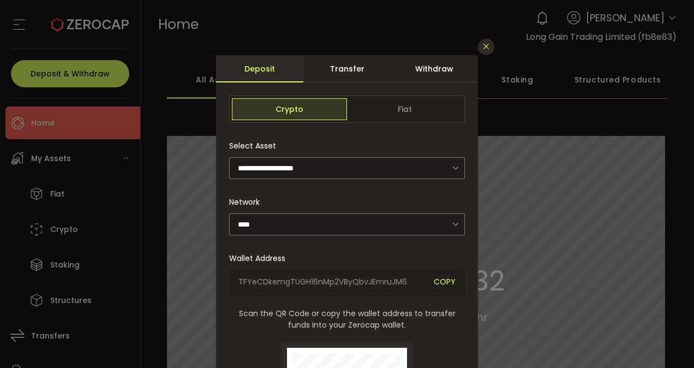
click at [486, 46] on icon "Close" at bounding box center [485, 46] width 9 height 9
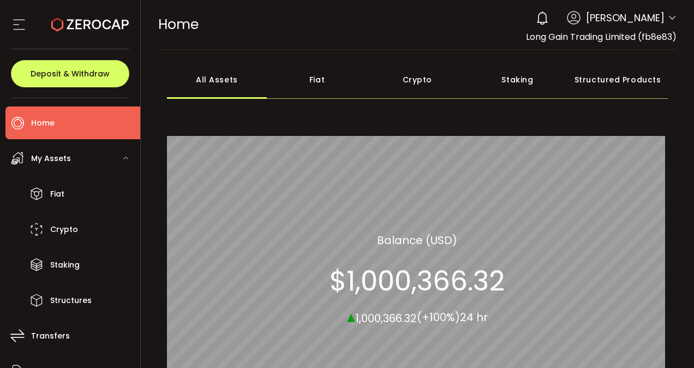
scroll to position [169, 0]
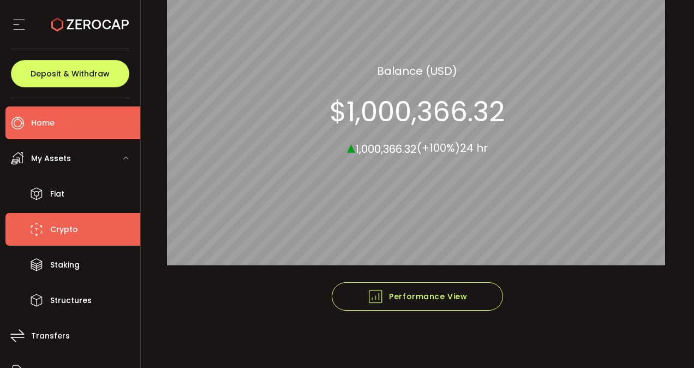
click at [88, 236] on li "Crypto" at bounding box center [72, 229] width 135 height 33
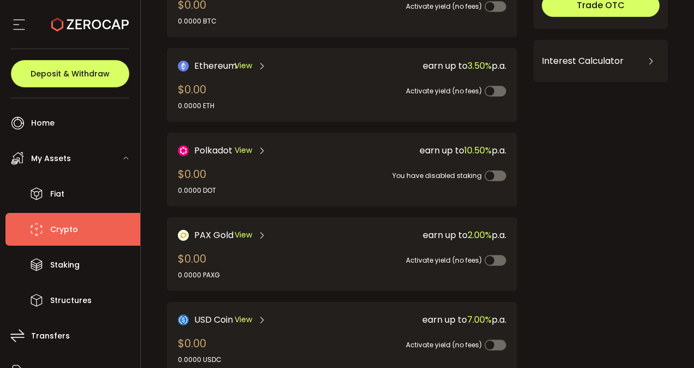
scroll to position [128, 0]
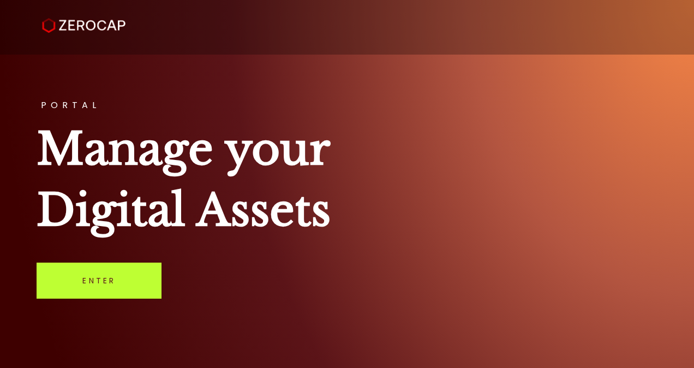
click at [115, 276] on link "Enter" at bounding box center [99, 280] width 125 height 36
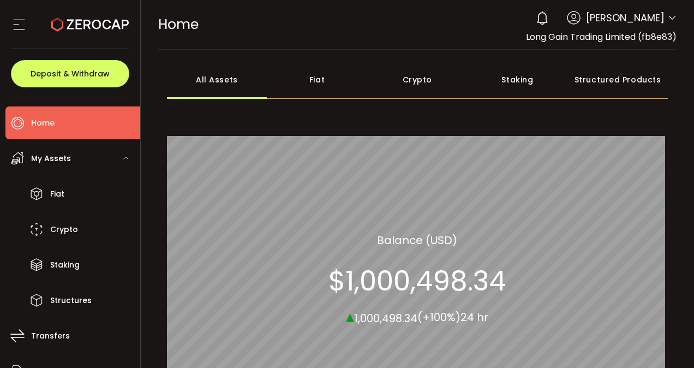
scroll to position [76, 0]
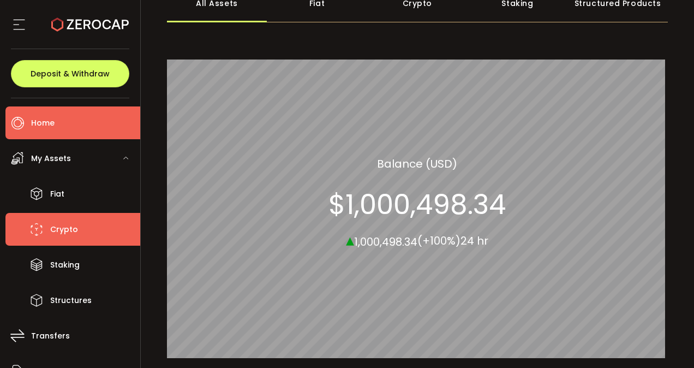
click at [105, 221] on li "Crypto" at bounding box center [72, 229] width 135 height 33
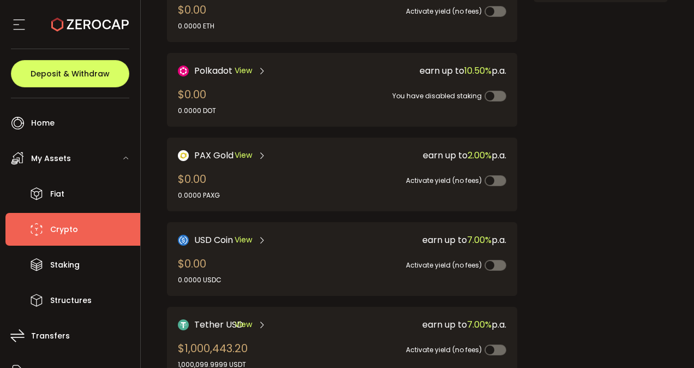
scroll to position [289, 0]
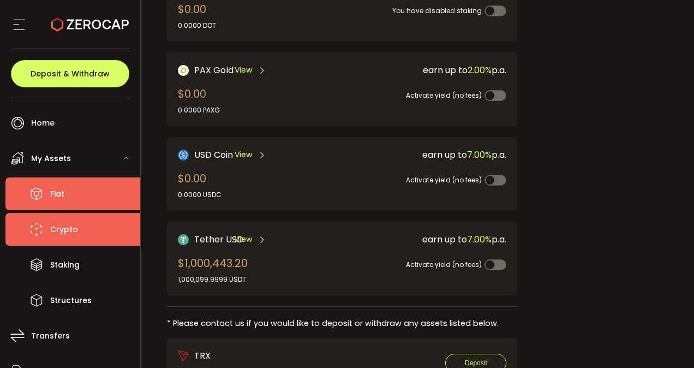
click at [43, 191] on icon at bounding box center [36, 193] width 16 height 16
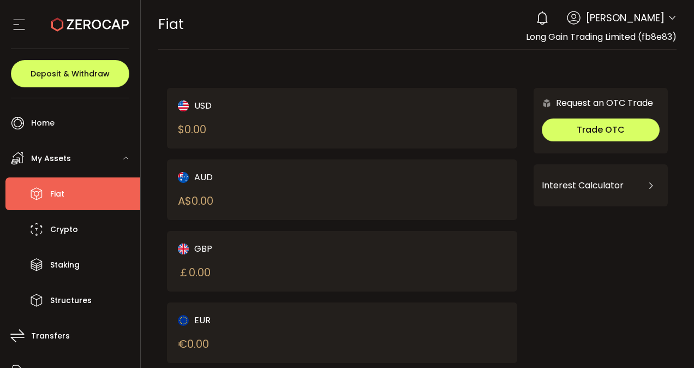
scroll to position [112, 0]
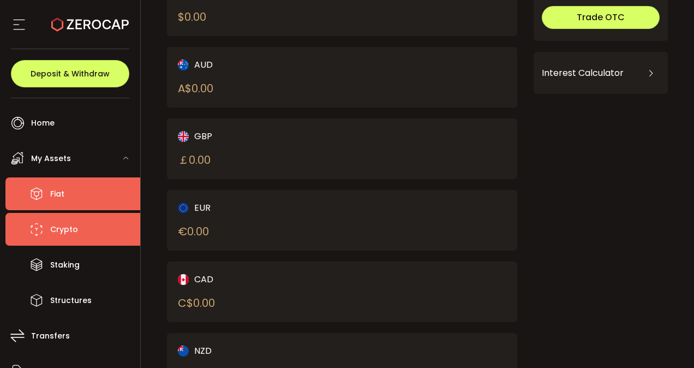
click at [89, 238] on li "Crypto" at bounding box center [72, 229] width 135 height 33
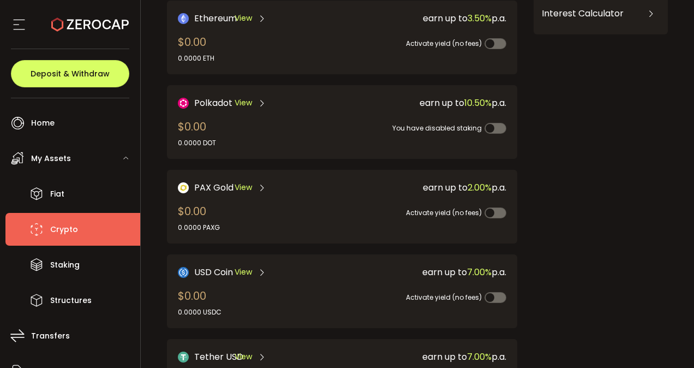
scroll to position [243, 0]
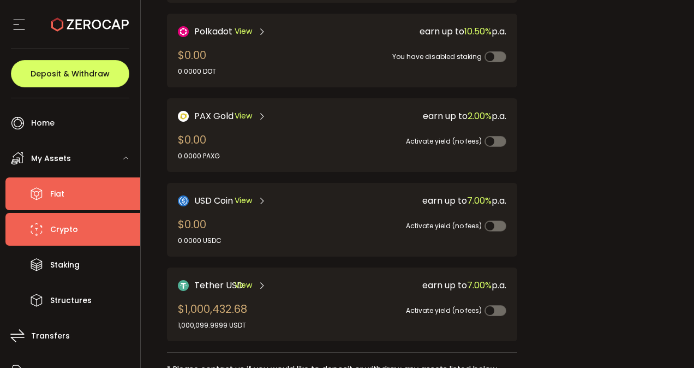
click at [77, 189] on li "Fiat" at bounding box center [72, 193] width 135 height 33
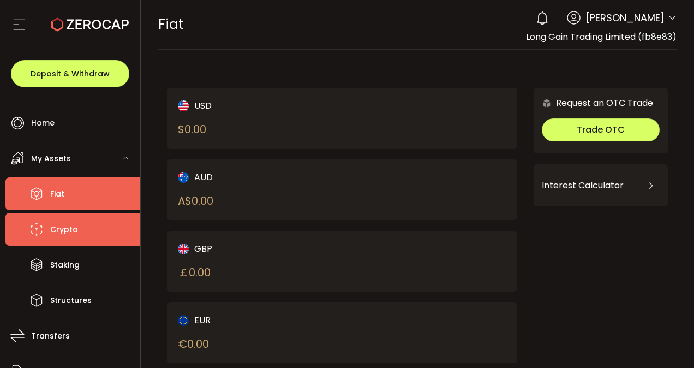
click at [62, 229] on span "Crypto" at bounding box center [64, 229] width 28 height 16
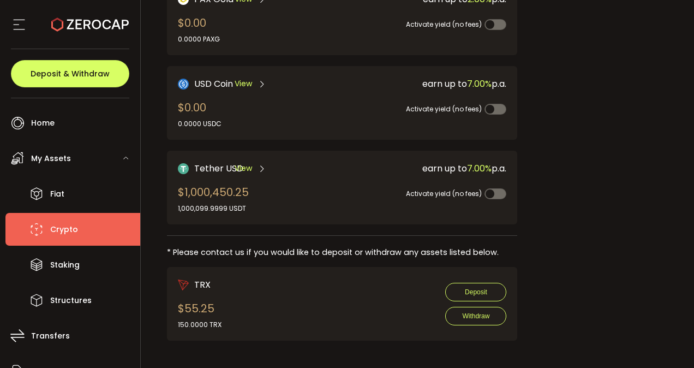
scroll to position [359, 0]
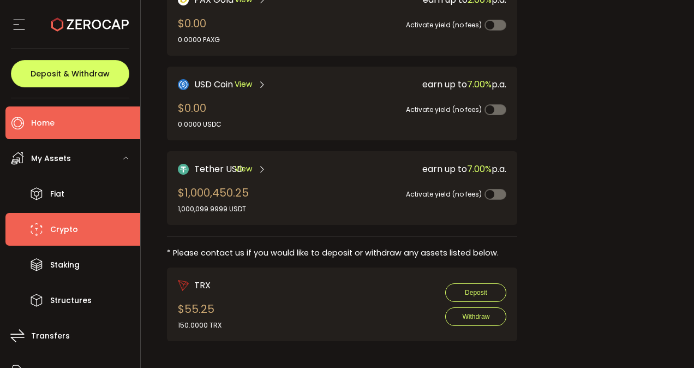
click at [63, 122] on li "Home" at bounding box center [72, 122] width 135 height 33
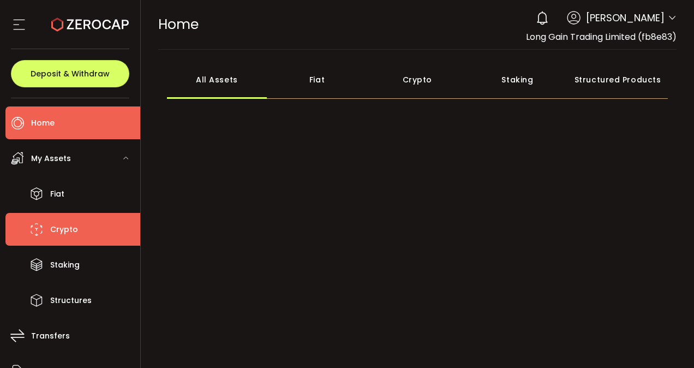
click at [50, 228] on li "Crypto" at bounding box center [72, 229] width 135 height 33
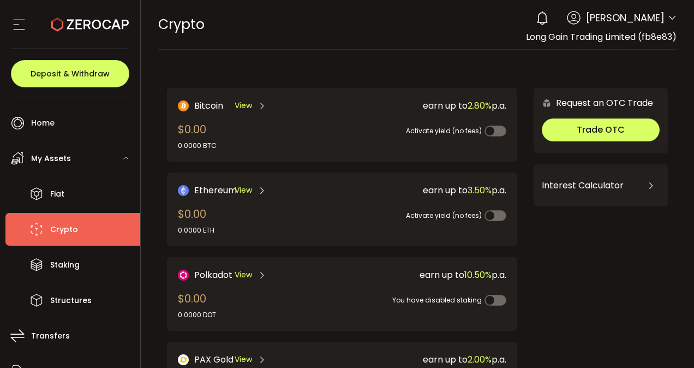
scroll to position [244, 0]
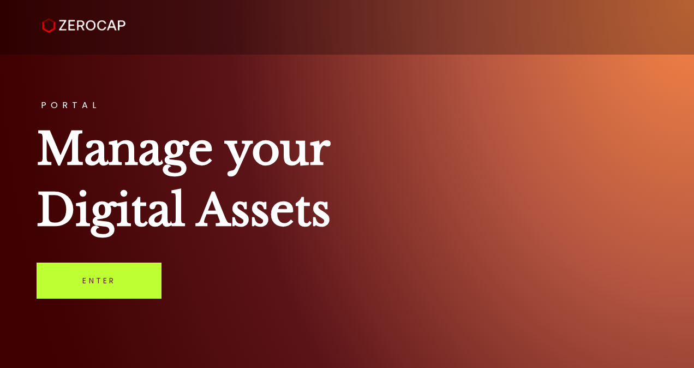
click at [86, 284] on link "Enter" at bounding box center [99, 280] width 125 height 36
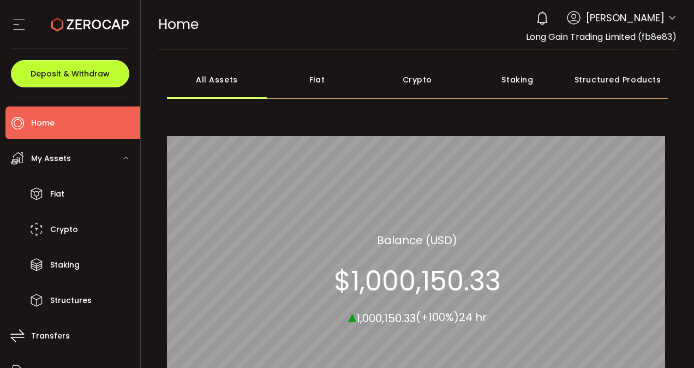
click at [74, 74] on span "Deposit & Withdraw" at bounding box center [70, 74] width 79 height 8
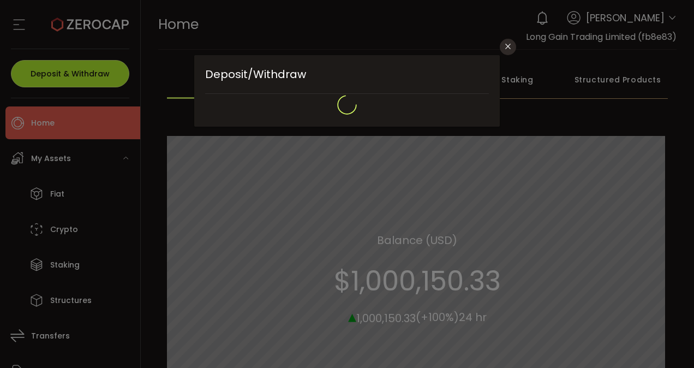
type input "**********"
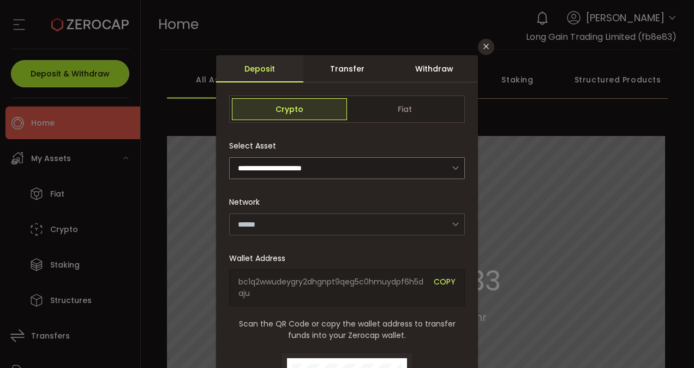
type input "*******"
click at [453, 62] on div "Withdraw" at bounding box center [433, 68] width 87 height 27
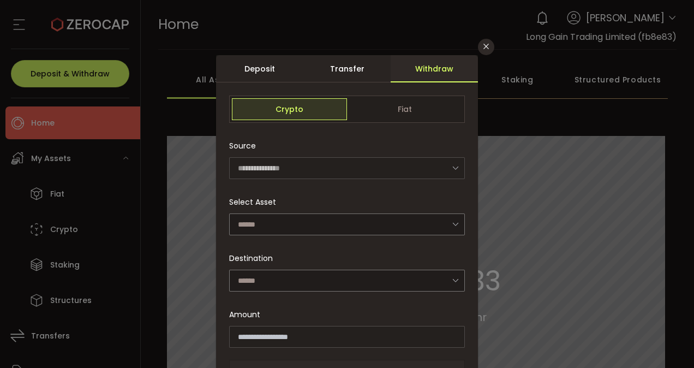
scroll to position [34, 0]
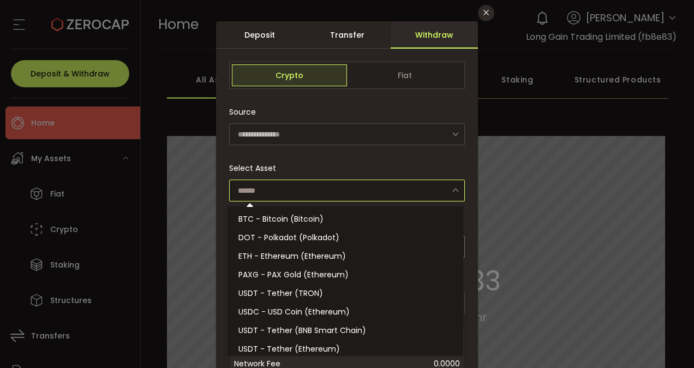
click at [374, 183] on input "dialog" at bounding box center [347, 190] width 236 height 22
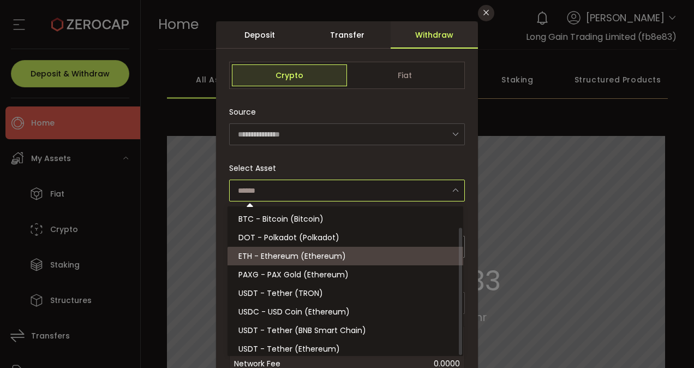
scroll to position [24, 0]
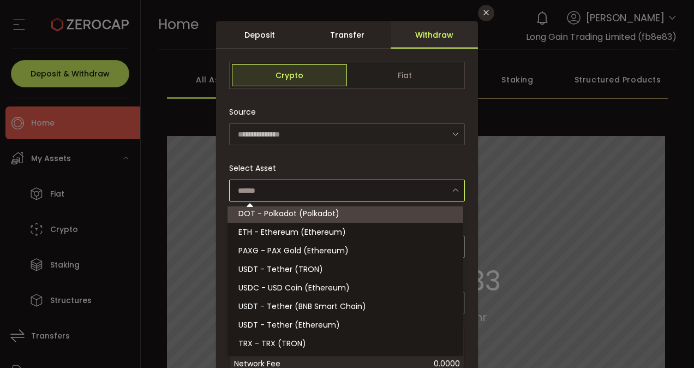
click at [398, 196] on input "dialog" at bounding box center [347, 190] width 236 height 22
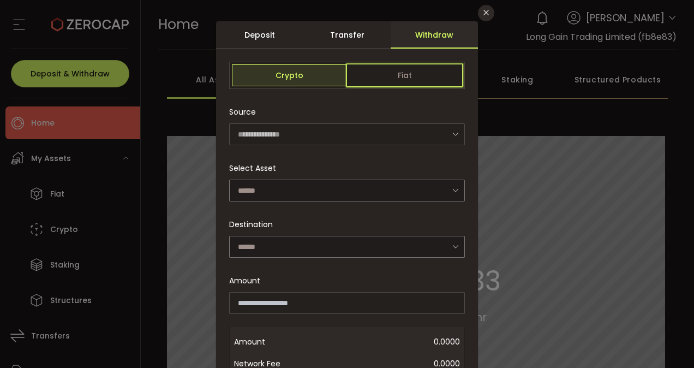
click at [439, 69] on span "Fiat" at bounding box center [404, 75] width 115 height 22
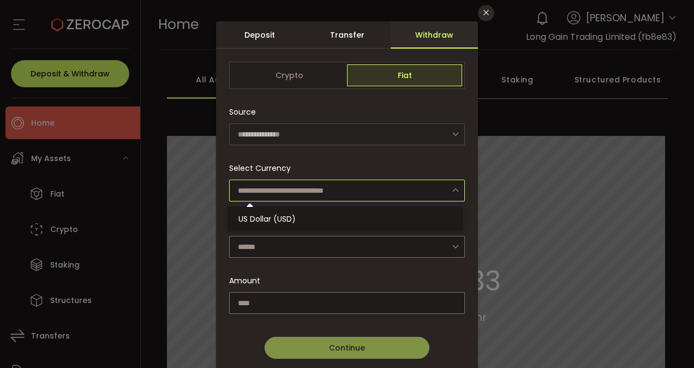
click at [318, 194] on input "dialog" at bounding box center [347, 190] width 236 height 22
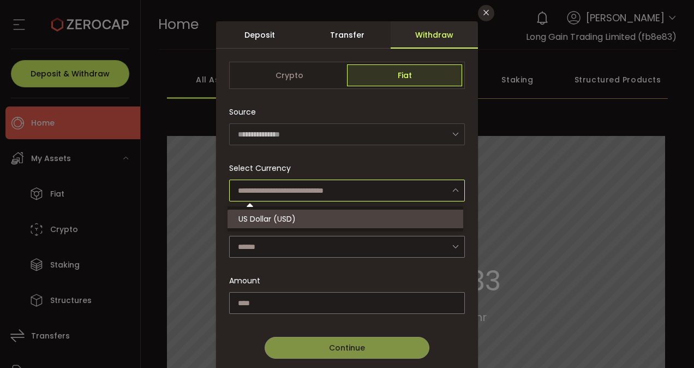
click at [287, 225] on li "US Dollar (USD)" at bounding box center [346, 218] width 239 height 19
type input "**********"
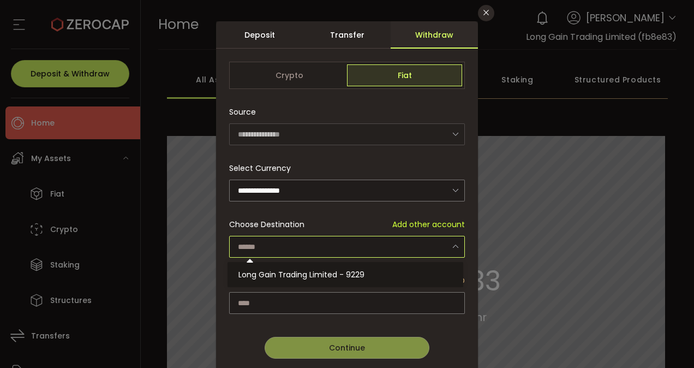
click at [340, 240] on input "dialog" at bounding box center [347, 247] width 236 height 22
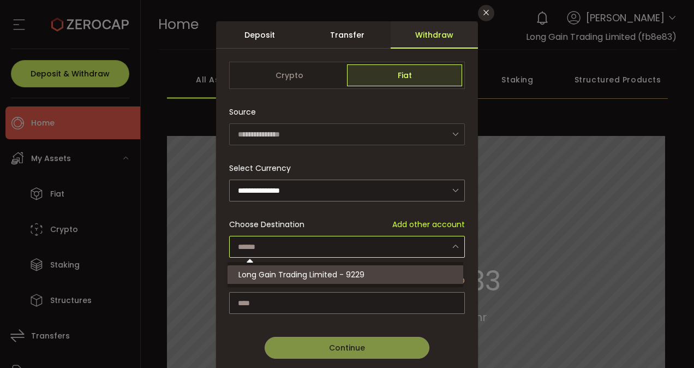
click at [315, 273] on span "Long Gain Trading Limited - 9229" at bounding box center [301, 274] width 126 height 11
type input "**********"
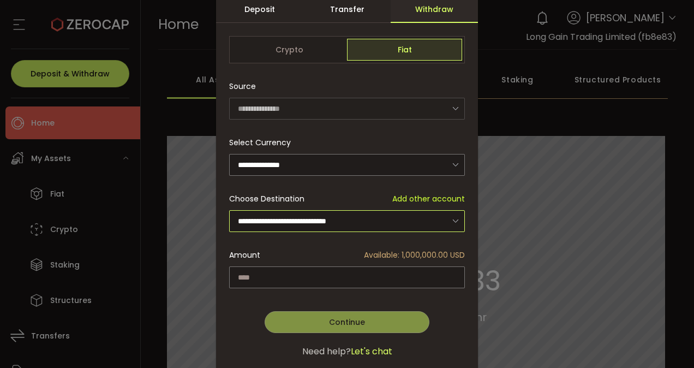
scroll to position [69, 0]
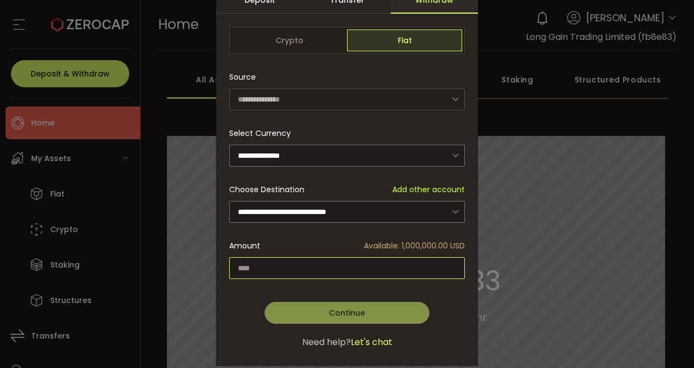
click at [328, 267] on input "dialog" at bounding box center [347, 268] width 236 height 22
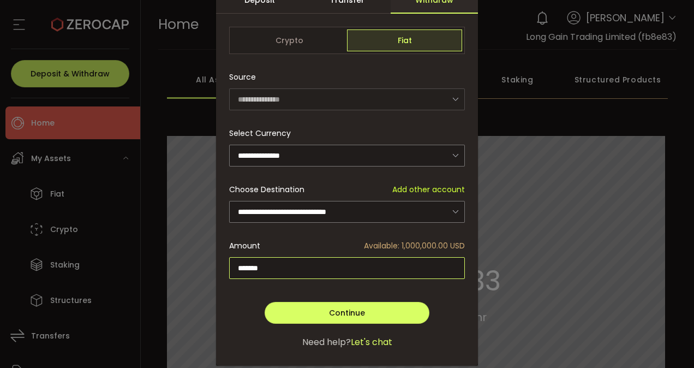
type input "*******"
click at [307, 285] on div "Continue Go Back Submit" at bounding box center [347, 302] width 236 height 44
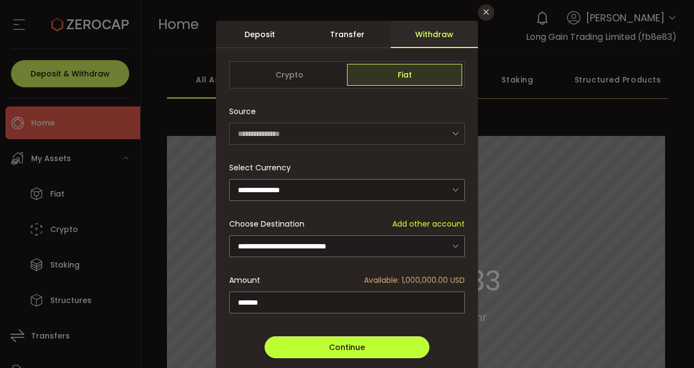
scroll to position [35, 0]
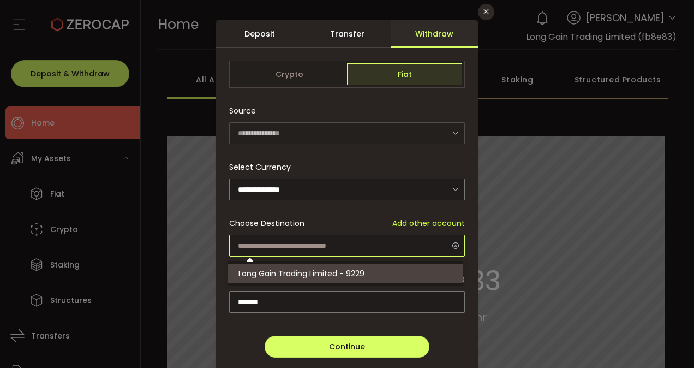
click at [439, 234] on input "dialog" at bounding box center [347, 245] width 236 height 22
click at [380, 275] on li "Long Gain Trading Limited - 9229" at bounding box center [346, 273] width 239 height 19
type input "**********"
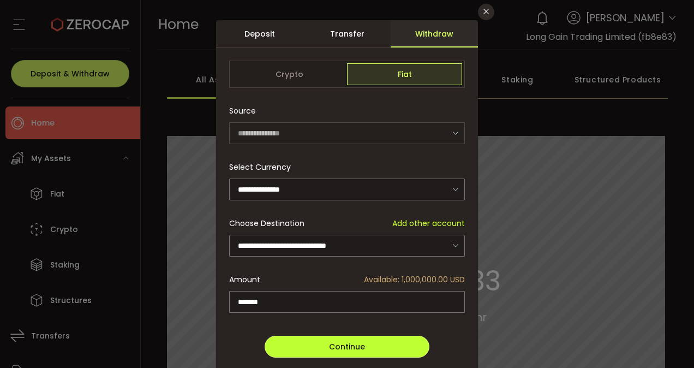
click at [326, 342] on button "Continue" at bounding box center [346, 346] width 165 height 22
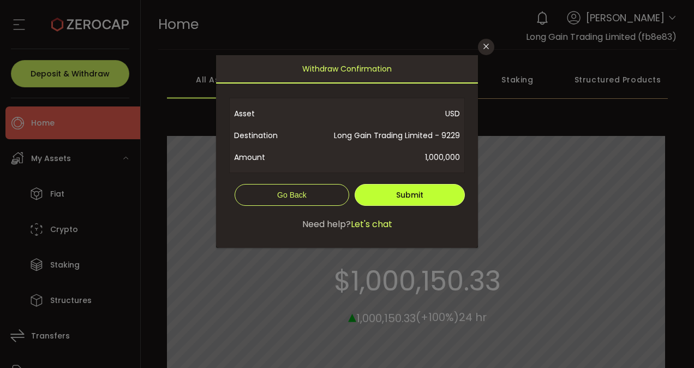
click at [443, 201] on button "Submit" at bounding box center [409, 195] width 110 height 22
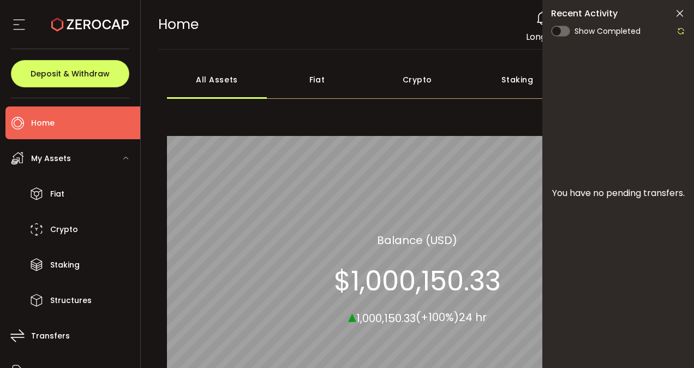
click at [564, 33] on span at bounding box center [560, 31] width 19 height 11
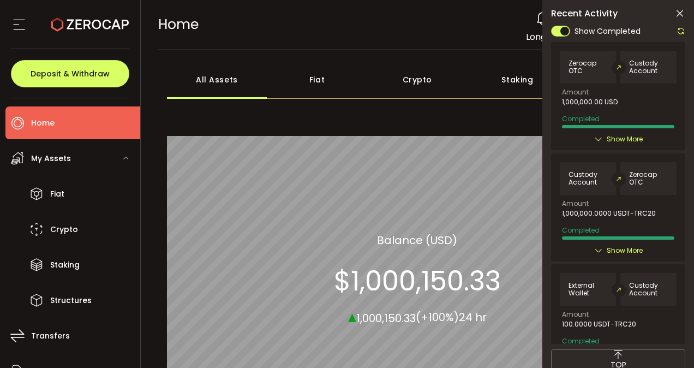
click at [611, 136] on span "Show More" at bounding box center [624, 139] width 36 height 11
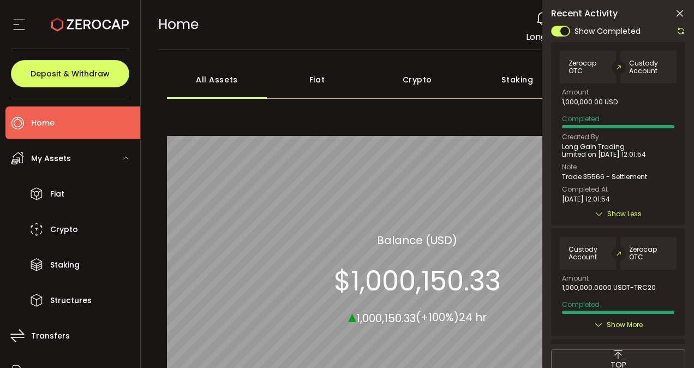
click at [613, 213] on span "Show Less" at bounding box center [624, 213] width 34 height 11
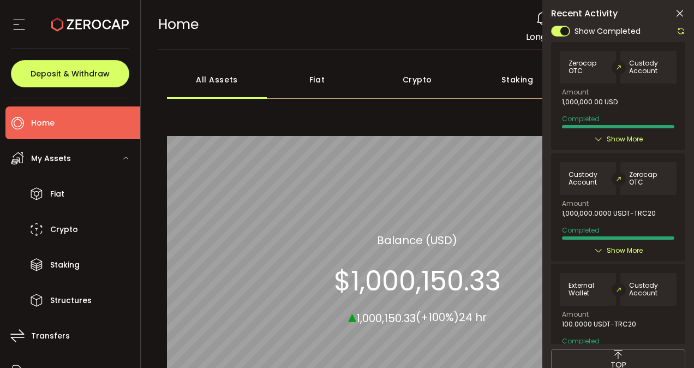
click at [425, 111] on div "Fiat 99.98% All_Assets Balance (USD) $1,000,150.33 ▴ 1,000,150.33 (+100%) 24 hr" at bounding box center [417, 278] width 501 height 345
click at [63, 122] on li "Home" at bounding box center [72, 122] width 135 height 33
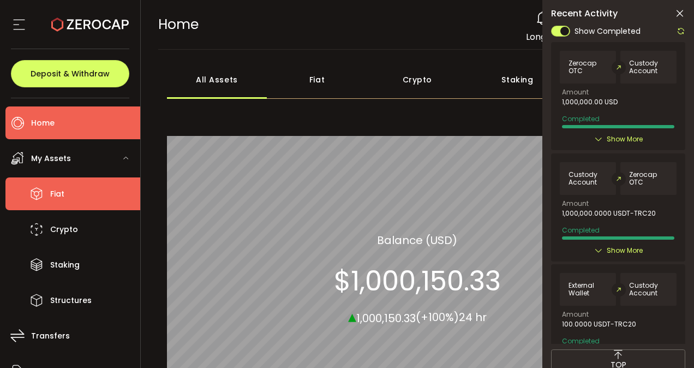
click at [93, 200] on li "Fiat" at bounding box center [72, 193] width 135 height 33
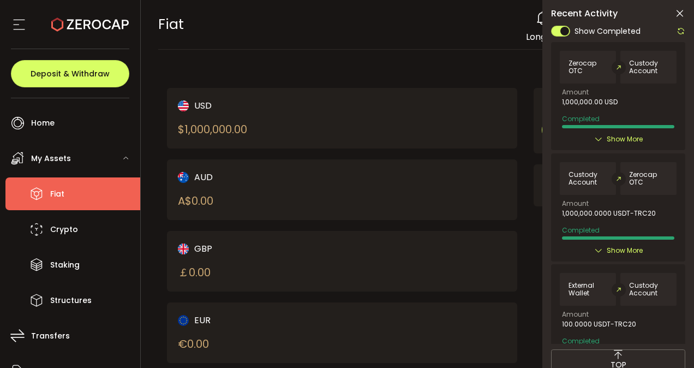
click at [675, 11] on icon at bounding box center [679, 13] width 11 height 11
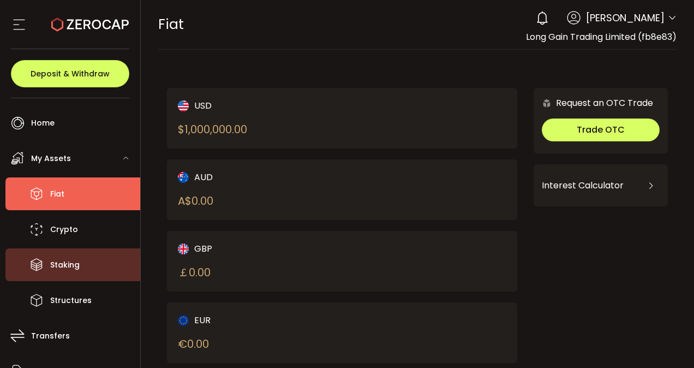
scroll to position [45, 0]
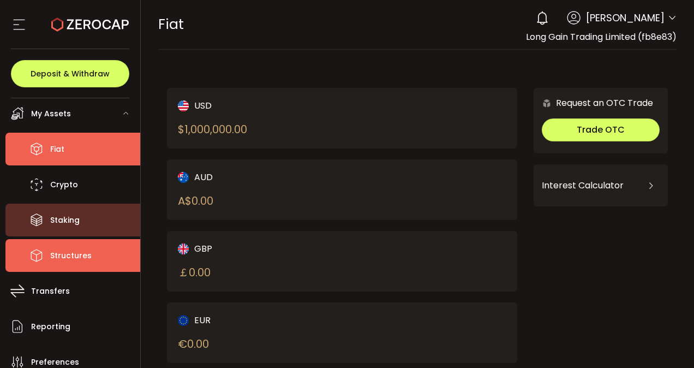
click at [33, 258] on icon at bounding box center [36, 255] width 16 height 16
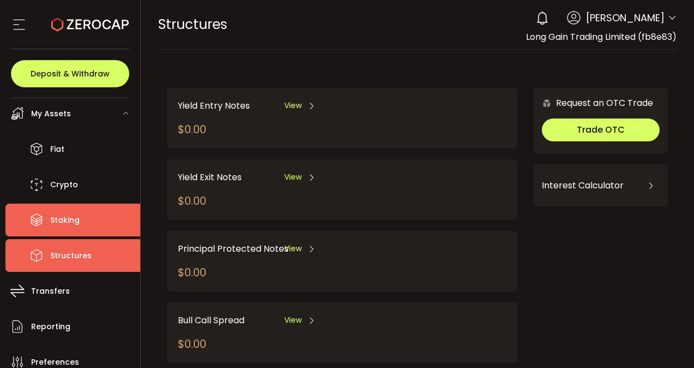
click at [70, 214] on span "Staking" at bounding box center [64, 220] width 29 height 16
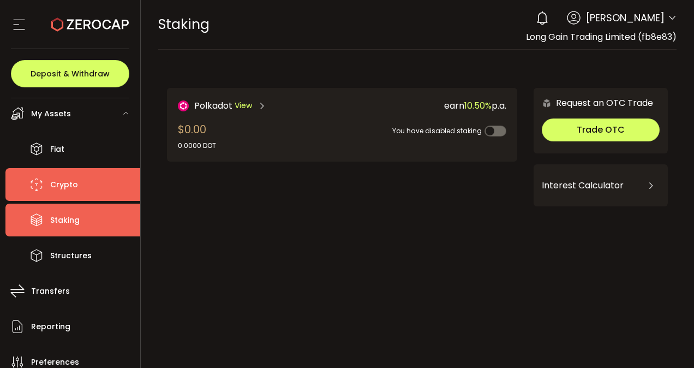
click at [110, 182] on li "Crypto" at bounding box center [72, 184] width 135 height 33
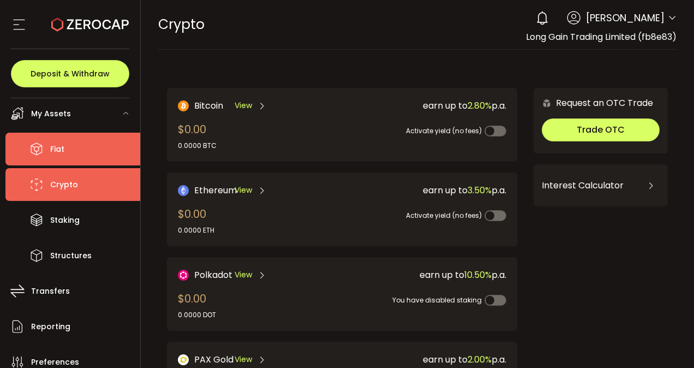
click at [67, 141] on li "Fiat" at bounding box center [72, 149] width 135 height 33
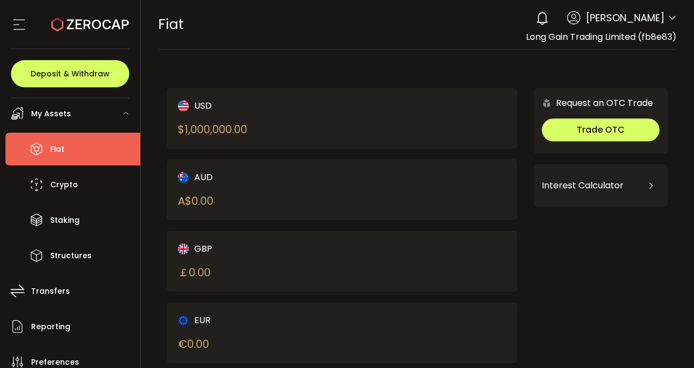
click at [57, 159] on li "Fiat" at bounding box center [72, 149] width 135 height 33
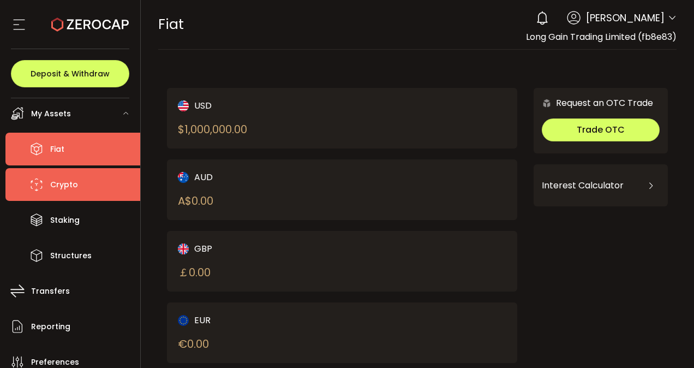
click at [56, 178] on span "Crypto" at bounding box center [64, 185] width 28 height 16
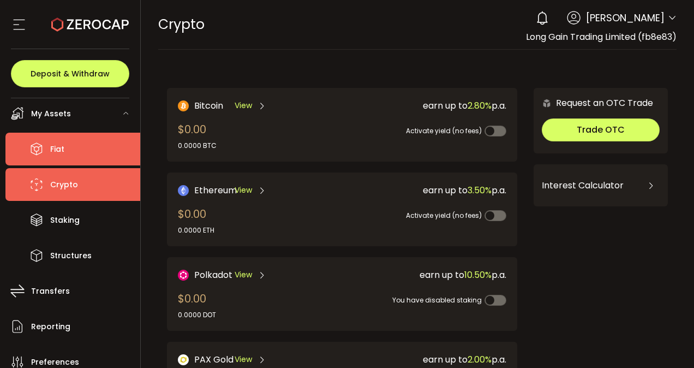
click at [79, 149] on li "Fiat" at bounding box center [72, 149] width 135 height 33
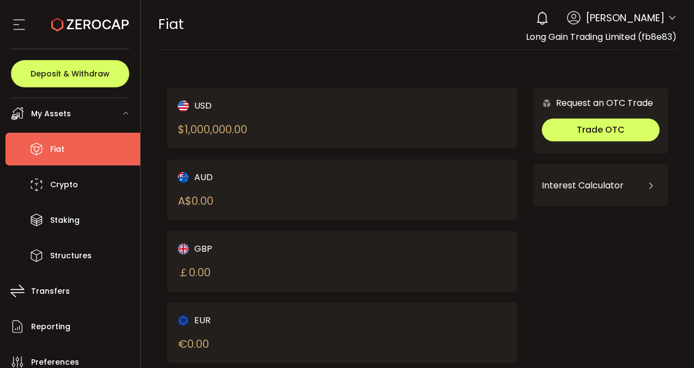
click at [663, 19] on div "0 [PERSON_NAME] Account Long Gain Trading Limited (fb8e83) Preferences Reportin…" at bounding box center [603, 18] width 146 height 24
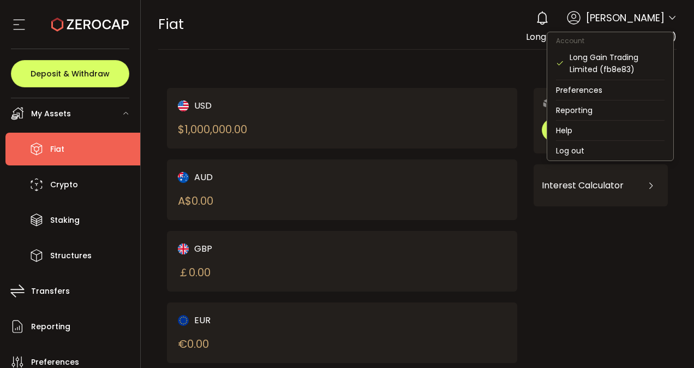
click at [667, 19] on icon at bounding box center [671, 18] width 9 height 9
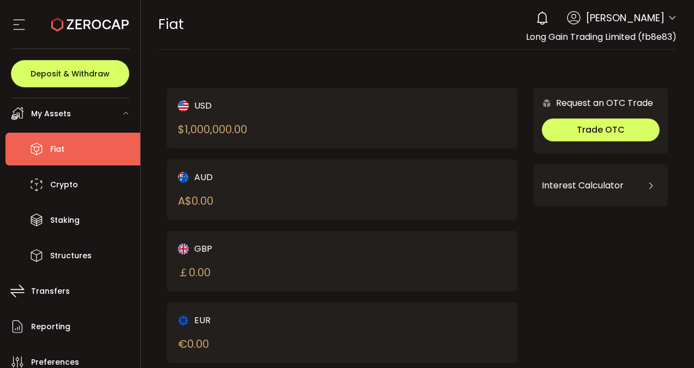
click at [547, 21] on use at bounding box center [542, 18] width 10 height 14
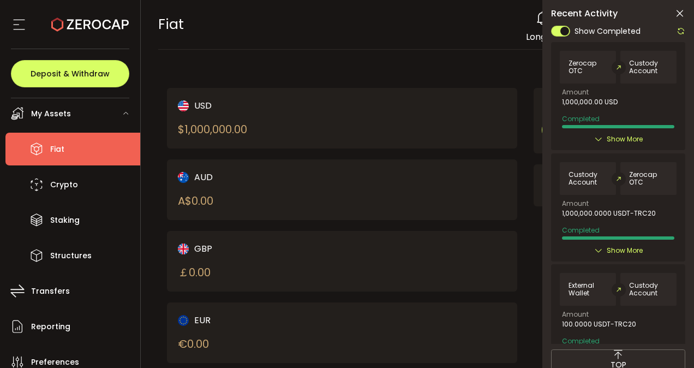
click at [619, 139] on span "Show More" at bounding box center [624, 139] width 36 height 11
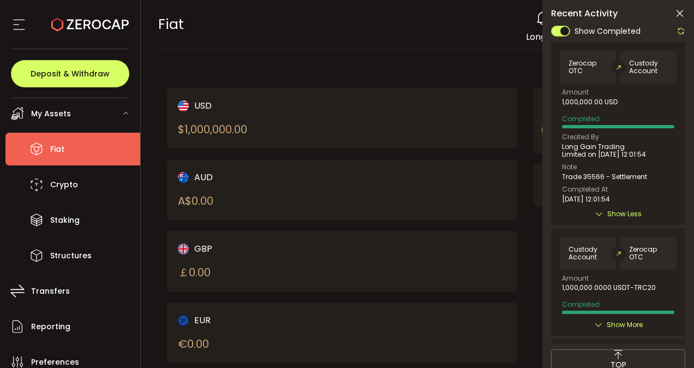
click at [651, 65] on span "Custody Account" at bounding box center [648, 66] width 39 height 15
click at [369, 101] on div "USD $ 1,000,000.00" at bounding box center [342, 118] width 351 height 61
click at [16, 26] on icon at bounding box center [19, 24] width 16 height 16
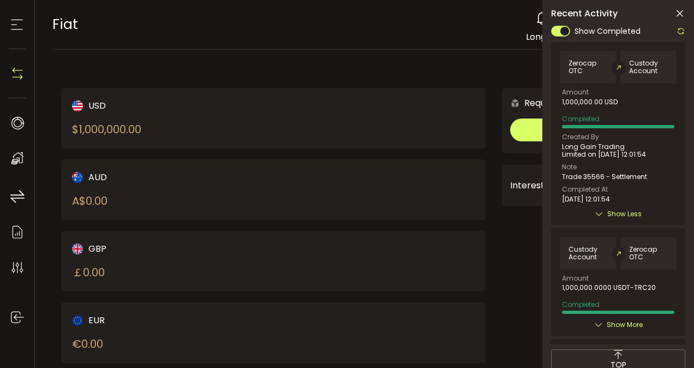
click at [7, 31] on section at bounding box center [17, 24] width 34 height 49
click at [12, 29] on use at bounding box center [16, 25] width 11 height 10
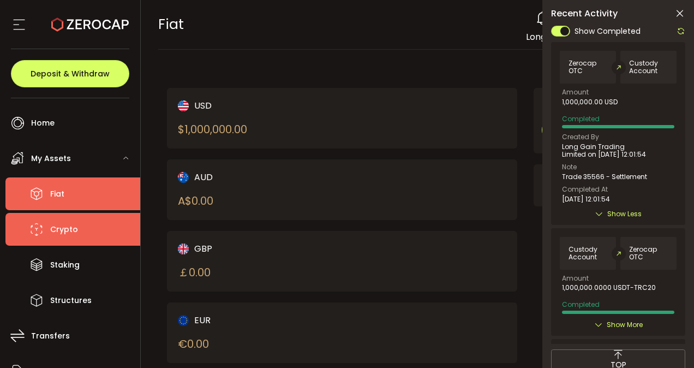
click at [53, 223] on span "Crypto" at bounding box center [64, 229] width 28 height 16
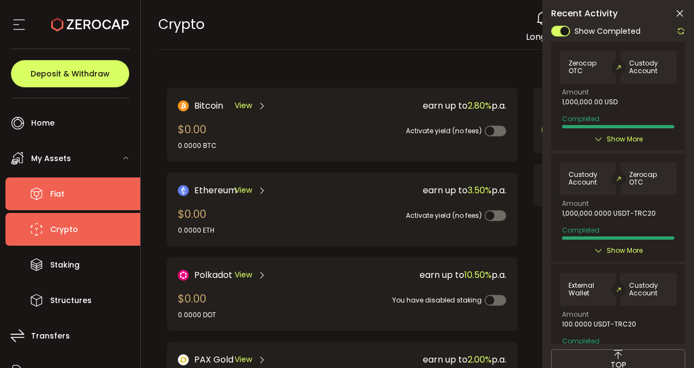
click at [99, 202] on li "Fiat" at bounding box center [72, 193] width 135 height 33
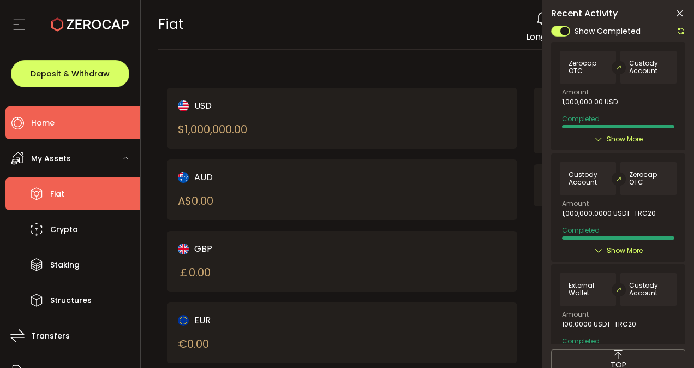
click at [107, 125] on li "Home" at bounding box center [72, 122] width 135 height 33
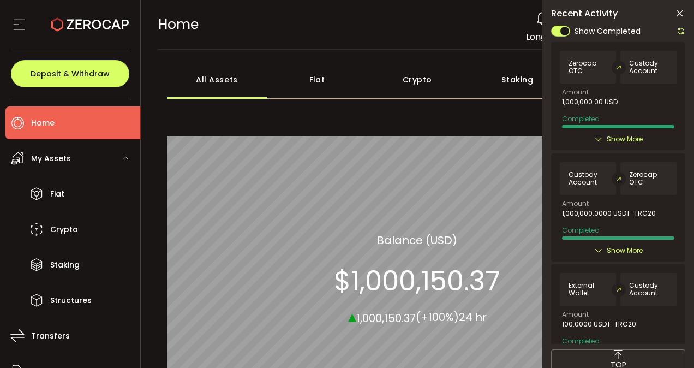
click at [678, 10] on icon at bounding box center [679, 13] width 11 height 11
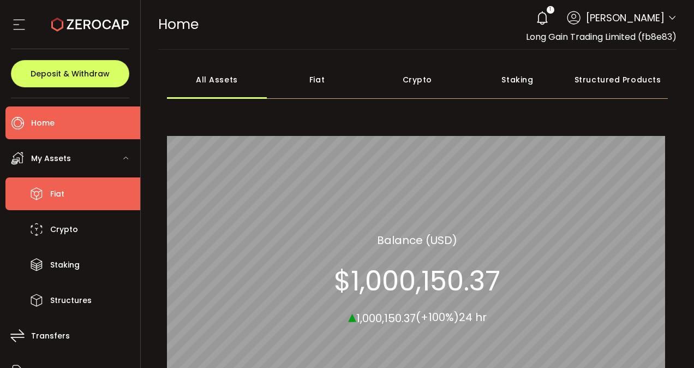
click at [92, 208] on li "Fiat" at bounding box center [72, 193] width 135 height 33
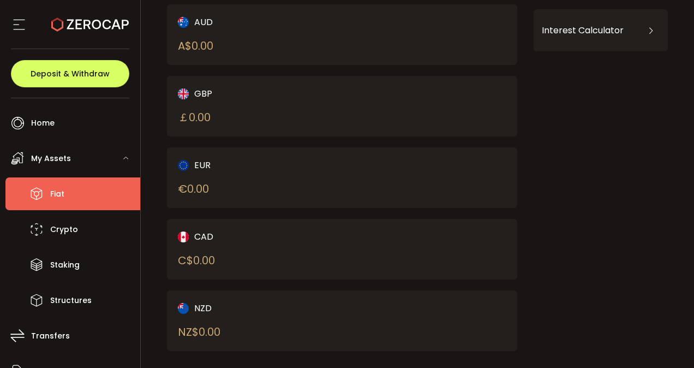
scroll to position [168, 0]
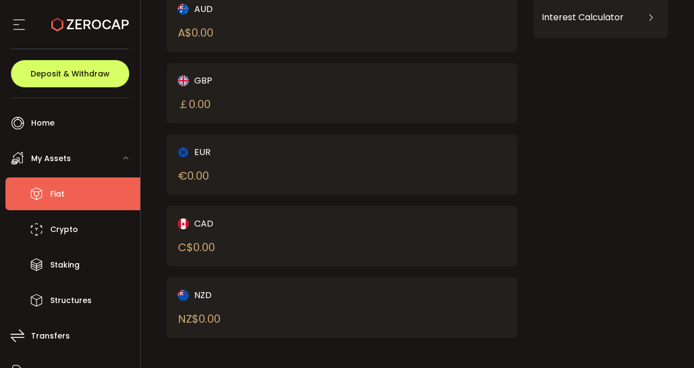
drag, startPoint x: 178, startPoint y: 124, endPoint x: 225, endPoint y: 313, distance: 194.4
click at [225, 313] on div "USD $ 1,000,000.00 AUD A$ 0.00 GBP ￡ 0.00 EUR € 0.00 CAD C$ 0.00 NZD" at bounding box center [342, 129] width 351 height 418
click at [225, 313] on div "NZD NZ$ 0.00" at bounding box center [252, 307] width 148 height 39
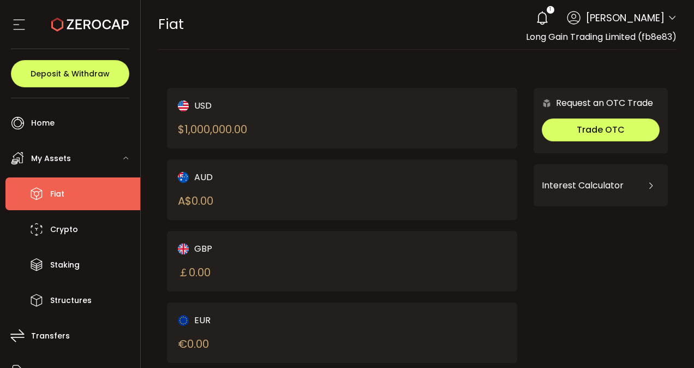
drag, startPoint x: 224, startPoint y: 316, endPoint x: 178, endPoint y: 121, distance: 200.5
click at [178, 121] on div "USD $ 1,000,000.00 AUD A$ 0.00 GBP ￡ 0.00 EUR € 0.00 CAD C$ 0.00 NZD" at bounding box center [342, 297] width 351 height 418
click at [178, 121] on div "$ 1,000,000.00" at bounding box center [212, 129] width 69 height 16
click at [174, 126] on div "USD $ 1,000,000.00" at bounding box center [342, 118] width 351 height 61
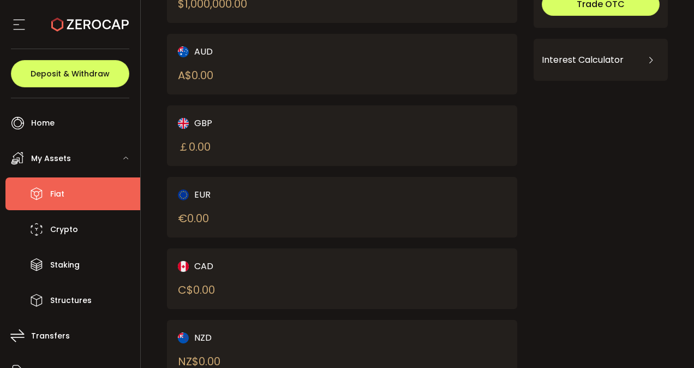
scroll to position [168, 0]
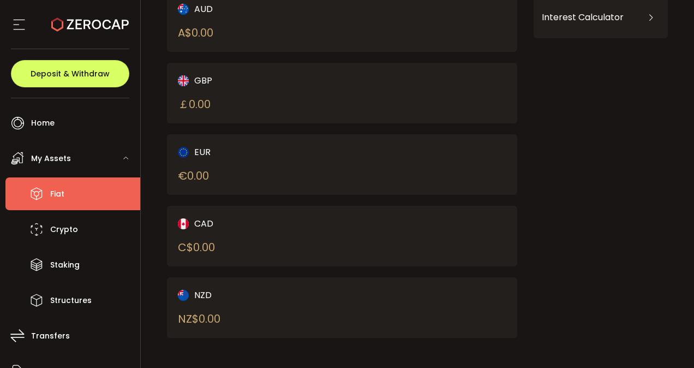
drag, startPoint x: 174, startPoint y: 126, endPoint x: 220, endPoint y: 320, distance: 199.4
click at [220, 320] on div "USD $ 1,000,000.00 AUD A$ 0.00 GBP ￡ 0.00 EUR € 0.00 CAD C$ 0.00 NZD" at bounding box center [342, 129] width 351 height 418
click at [220, 320] on div "NZ$ 0.00" at bounding box center [199, 318] width 43 height 16
click at [267, 311] on div "NZD NZ$ 0.00" at bounding box center [252, 307] width 148 height 39
